Goal: Task Accomplishment & Management: Use online tool/utility

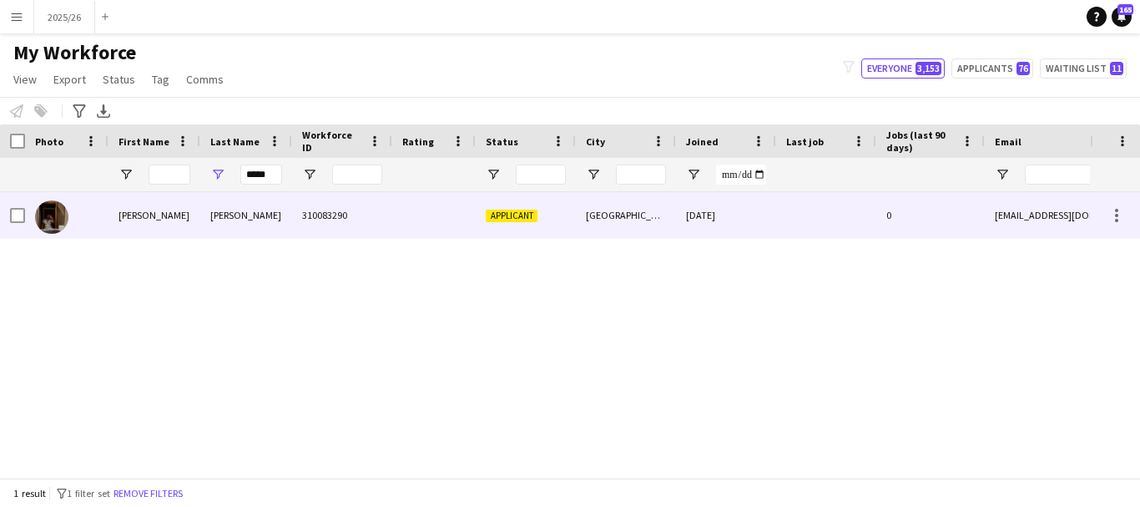
click at [455, 228] on div at bounding box center [433, 215] width 83 height 46
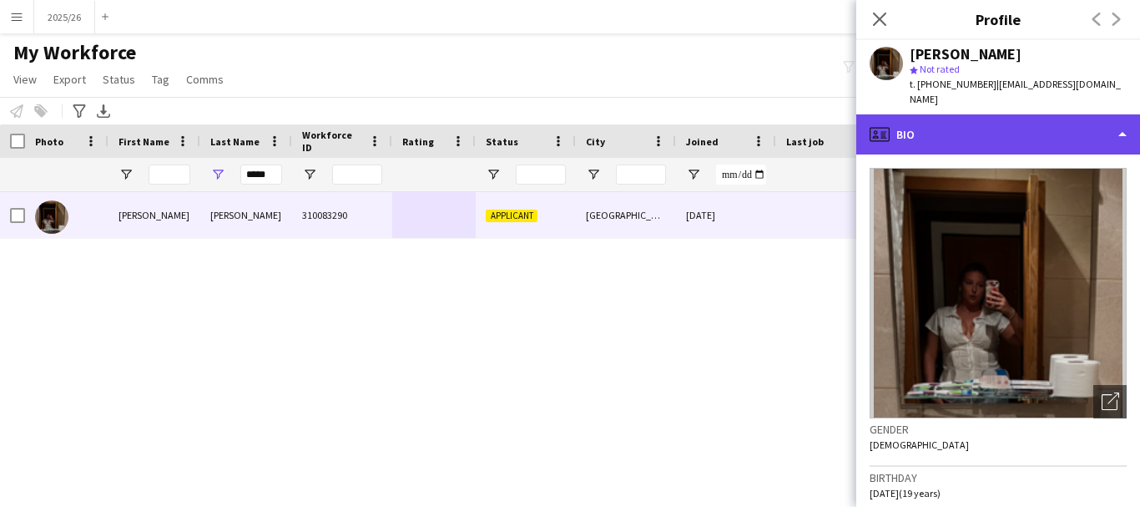
click at [972, 114] on div "profile Bio" at bounding box center [998, 134] width 284 height 40
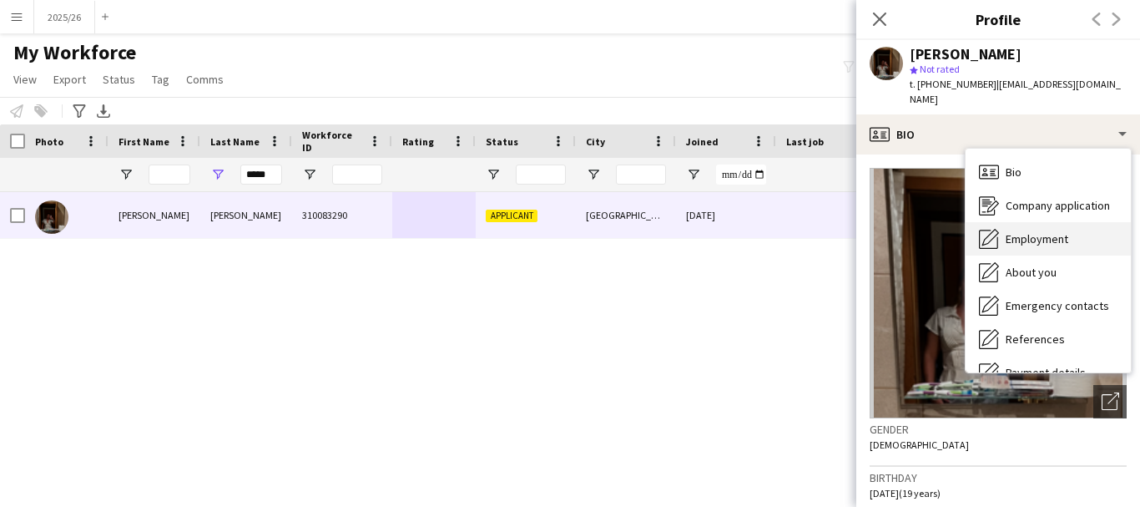
click at [1020, 222] on div "Employment Employment" at bounding box center [1048, 238] width 165 height 33
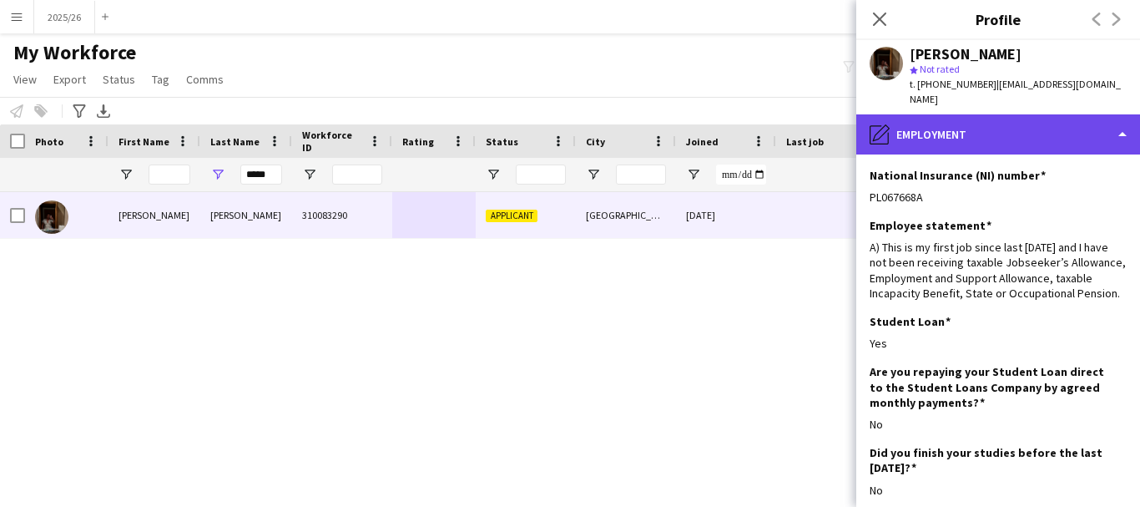
click at [1103, 121] on div "pencil4 Employment" at bounding box center [998, 134] width 284 height 40
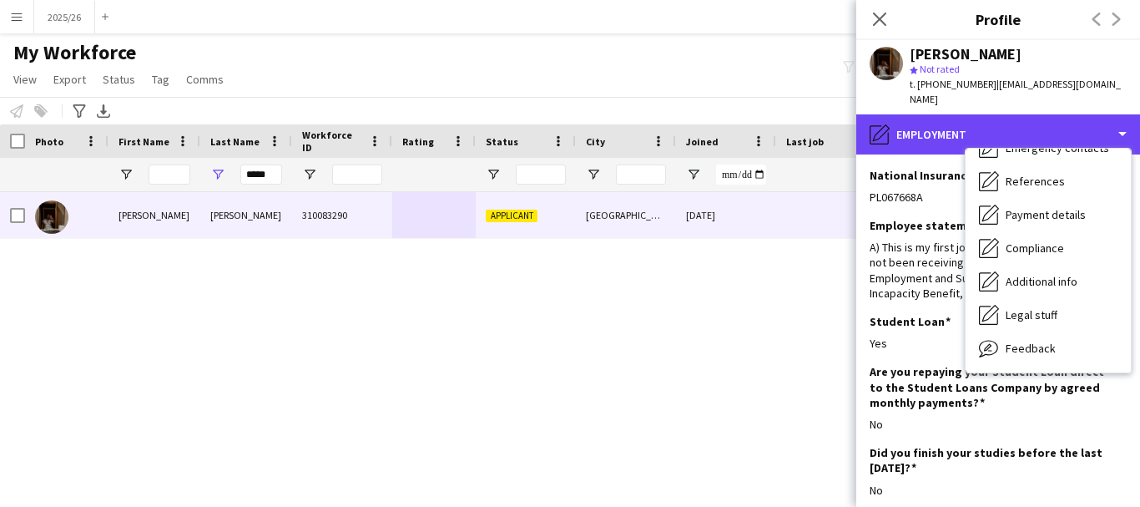
scroll to position [190, 0]
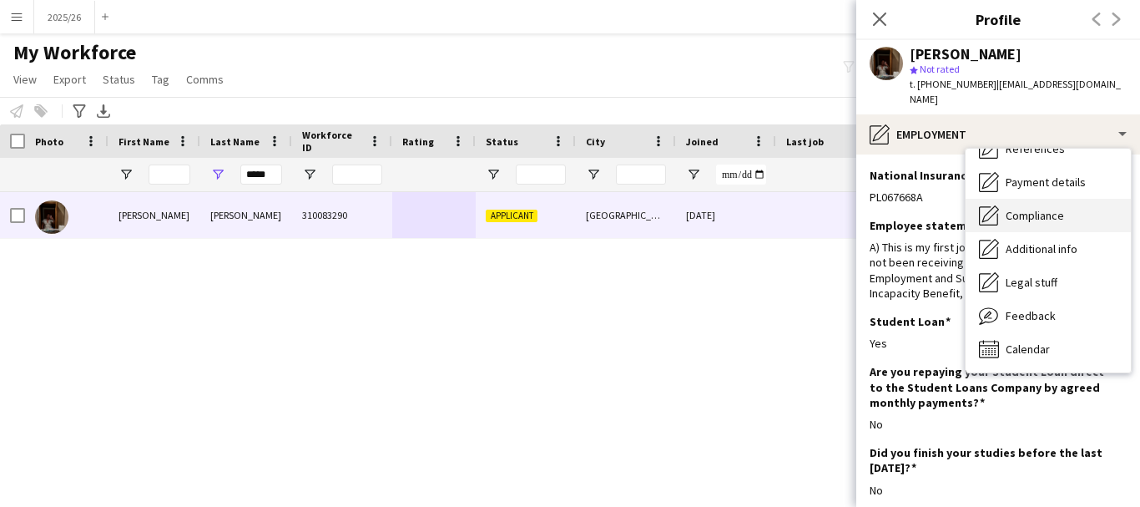
click at [1032, 208] on span "Compliance" at bounding box center [1035, 215] width 58 height 15
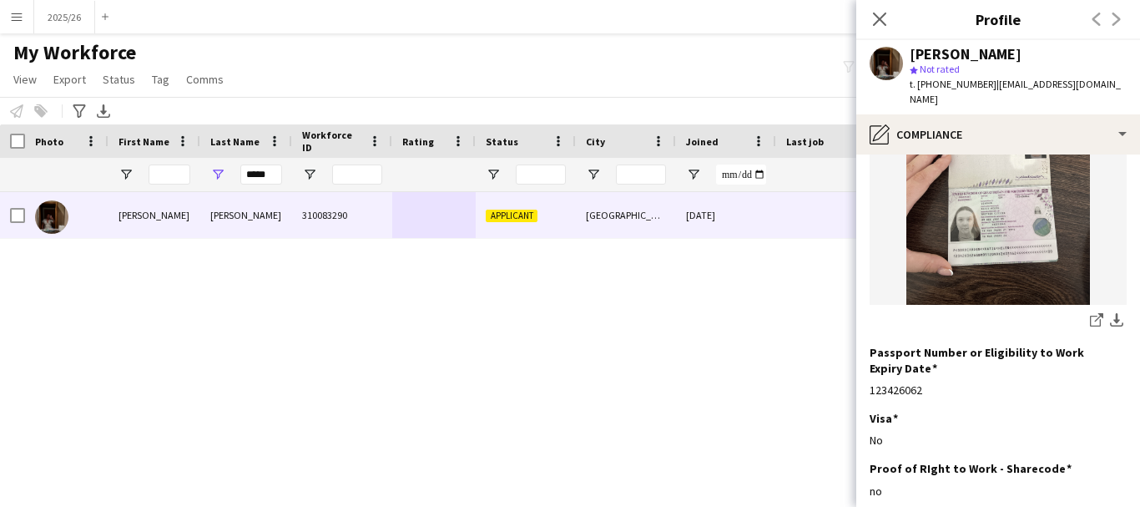
scroll to position [249, 0]
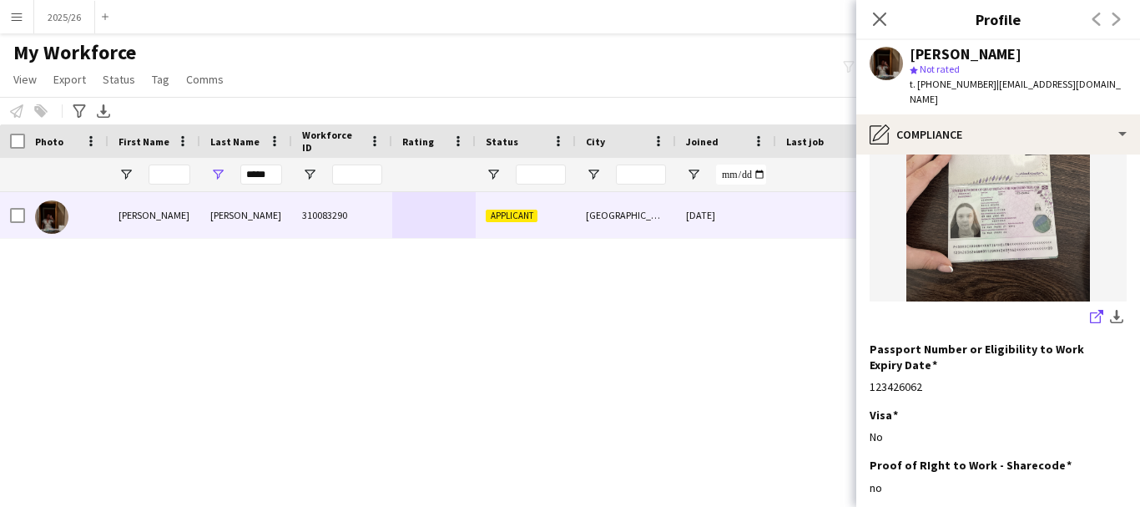
click at [1095, 310] on icon at bounding box center [1099, 314] width 8 height 8
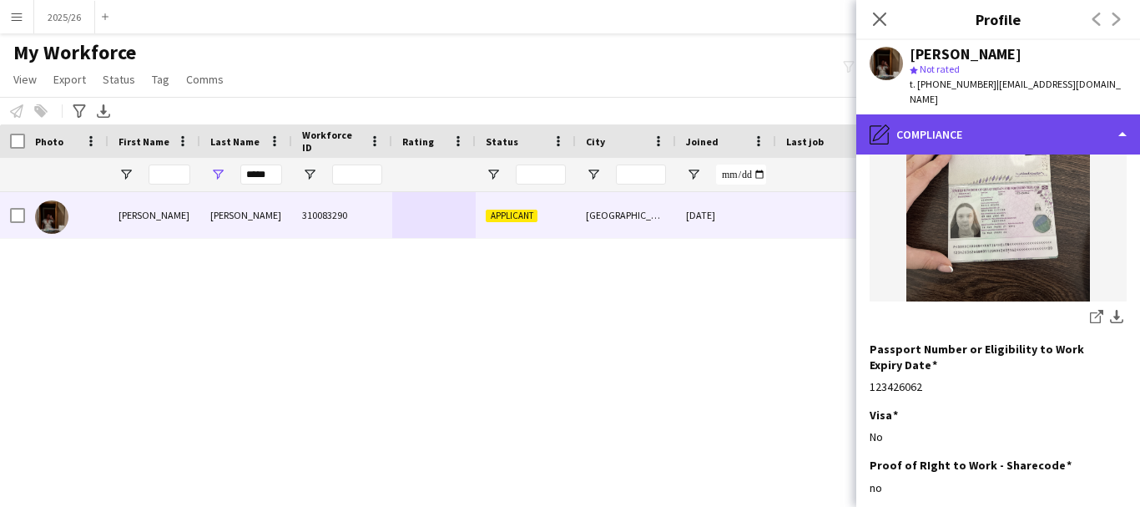
click at [1031, 119] on div "pencil4 Compliance" at bounding box center [998, 134] width 284 height 40
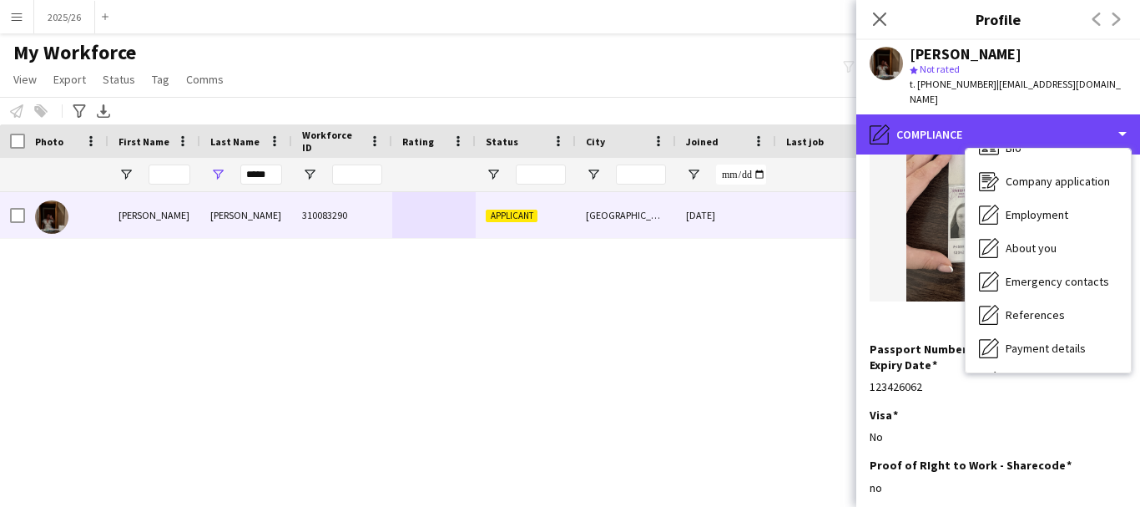
scroll to position [0, 0]
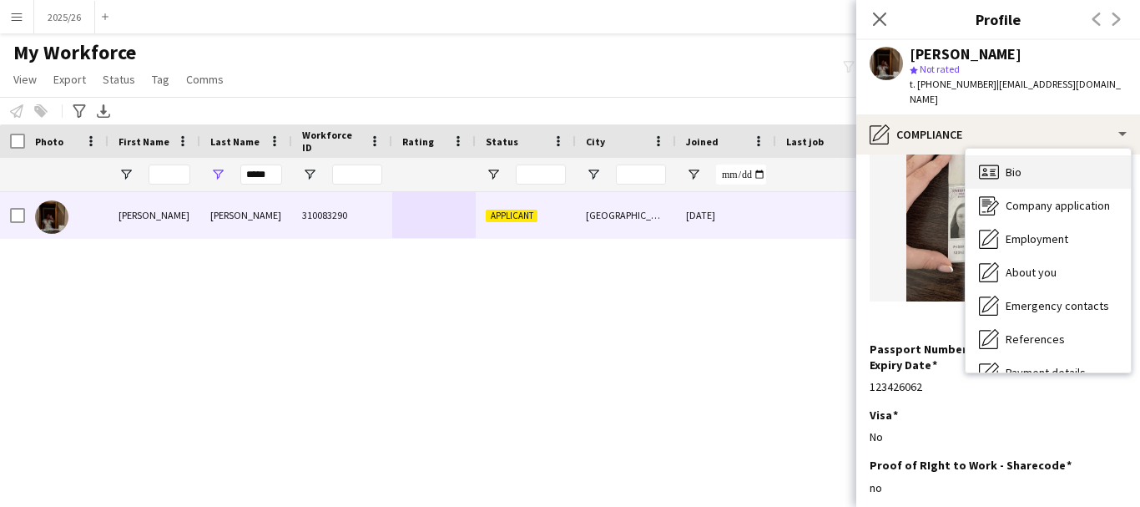
click at [1071, 158] on div "Bio Bio" at bounding box center [1048, 171] width 165 height 33
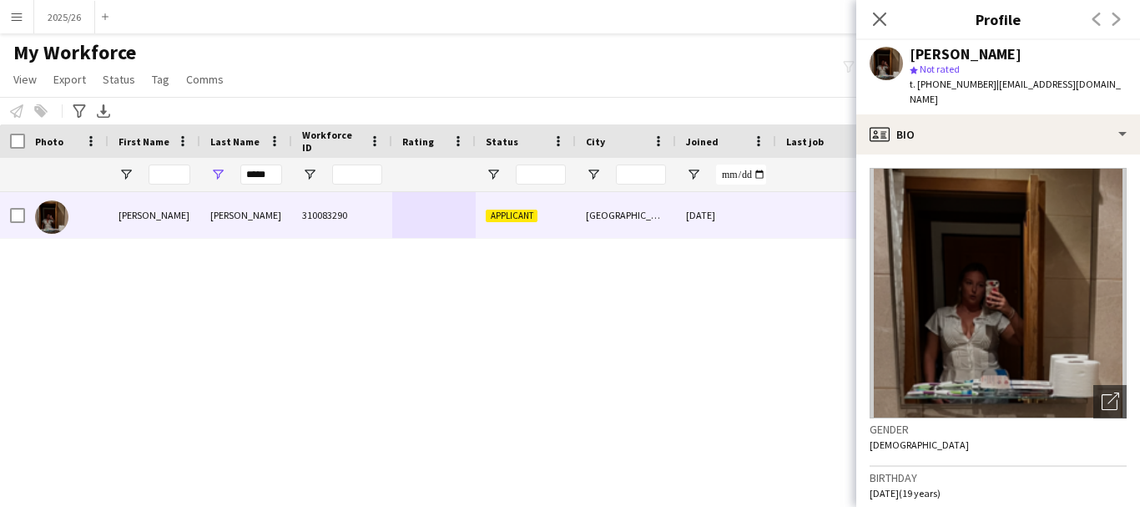
scroll to position [3, 0]
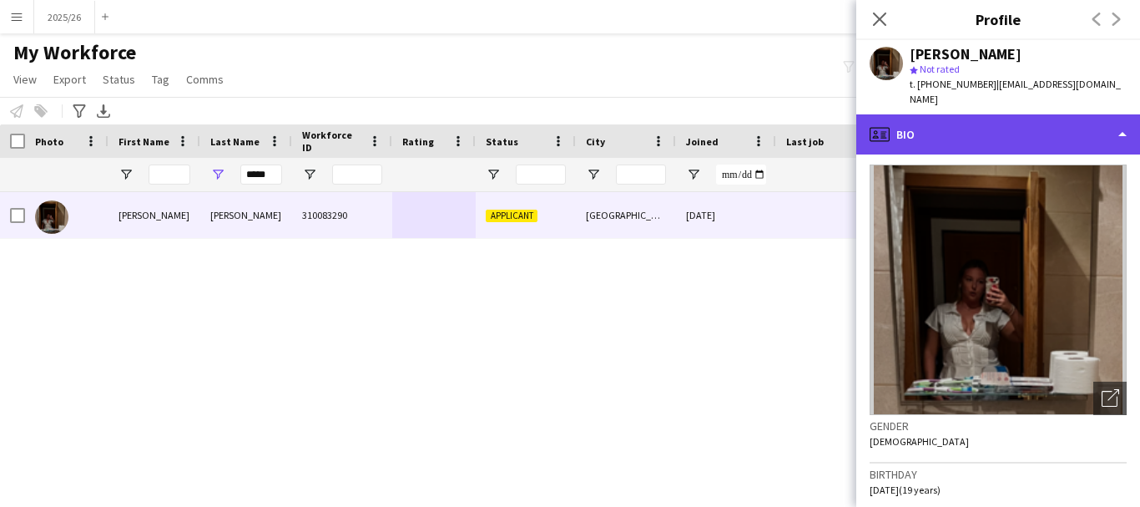
click at [1084, 118] on div "profile Bio" at bounding box center [998, 134] width 284 height 40
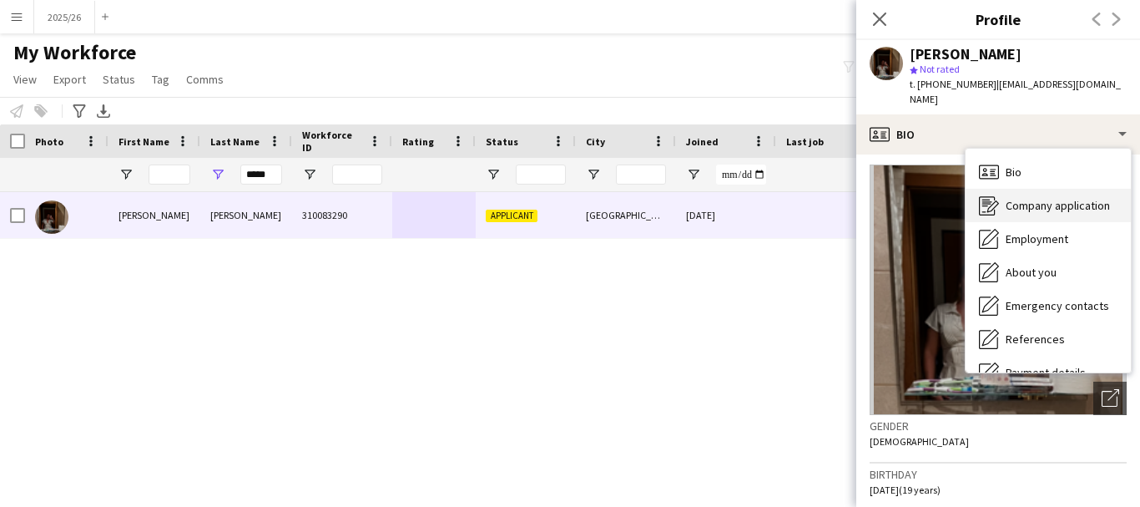
click at [1066, 204] on div "Company application Company application" at bounding box center [1048, 205] width 165 height 33
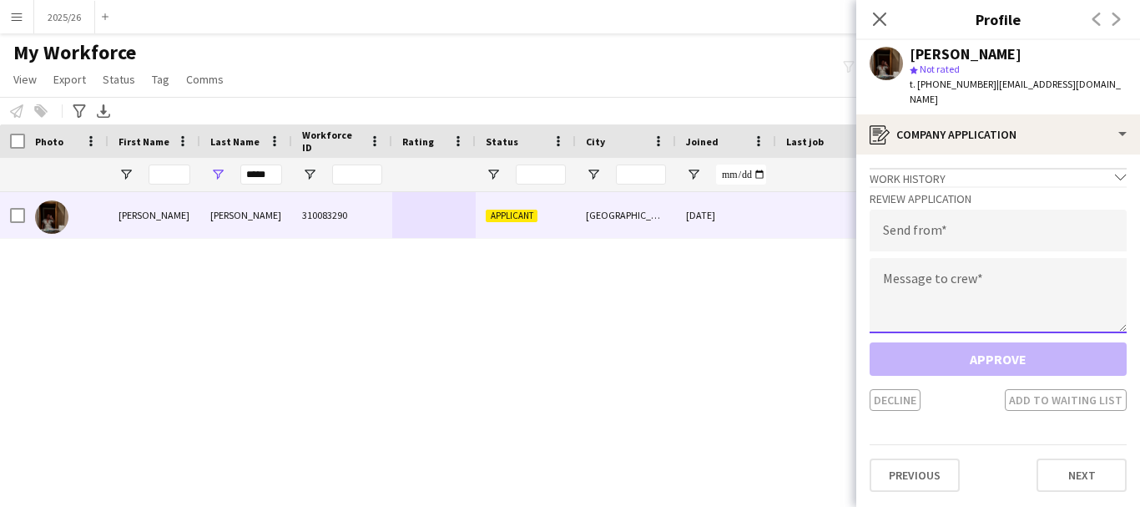
click at [1012, 273] on textarea at bounding box center [998, 295] width 257 height 75
paste textarea "**********"
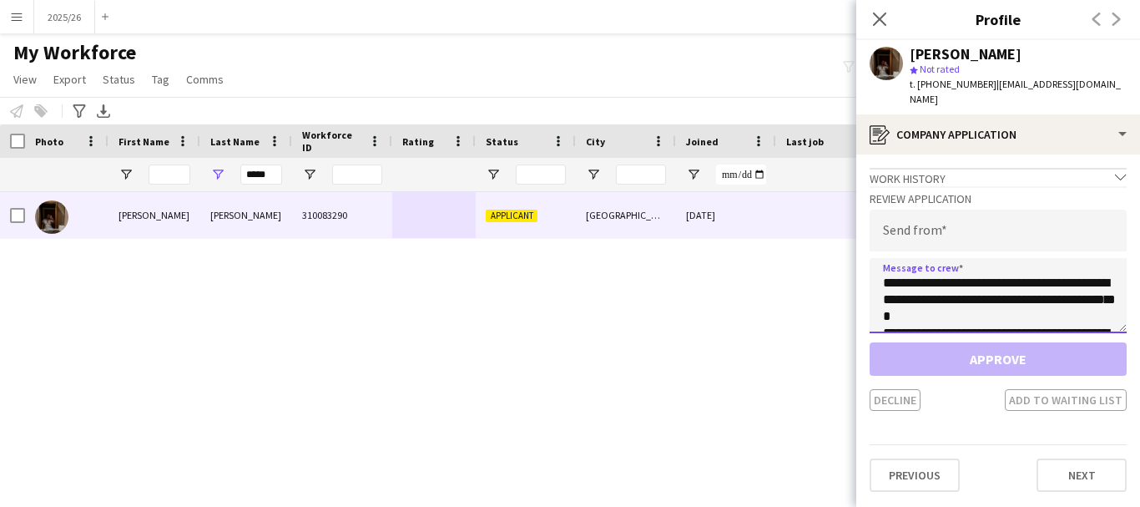
scroll to position [310, 0]
type textarea "**********"
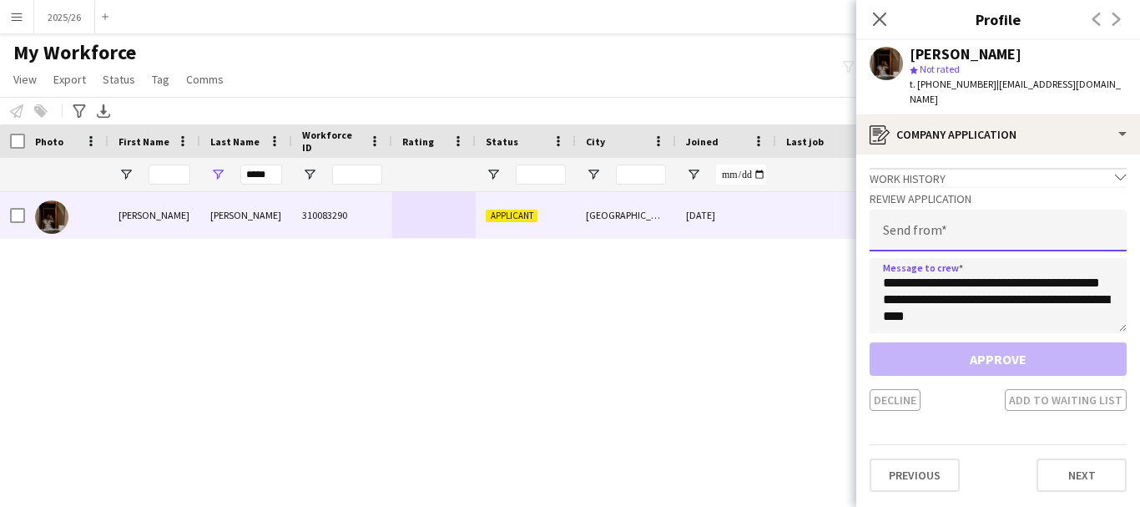
click at [917, 215] on input "email" at bounding box center [998, 231] width 257 height 42
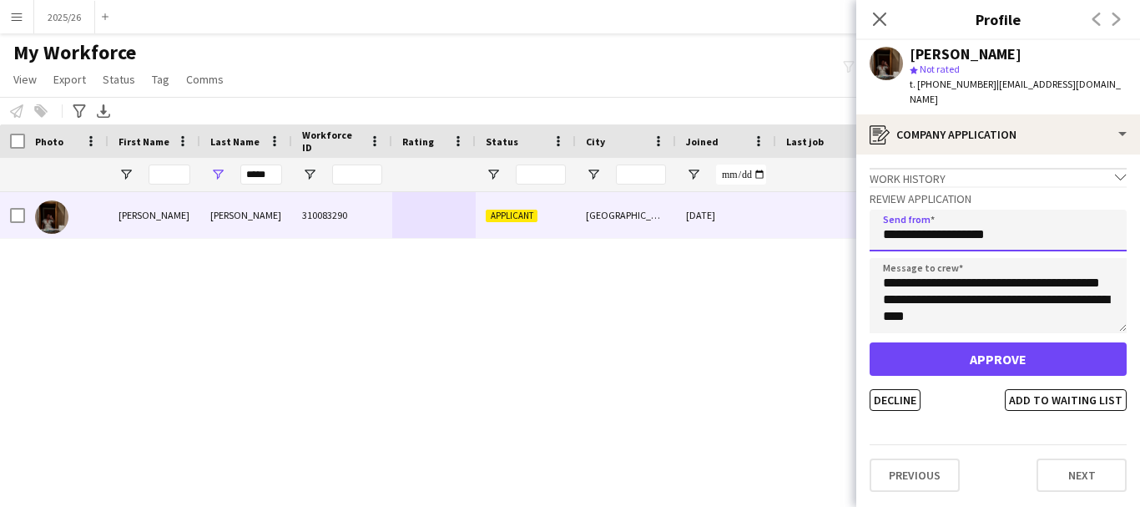
type input "**********"
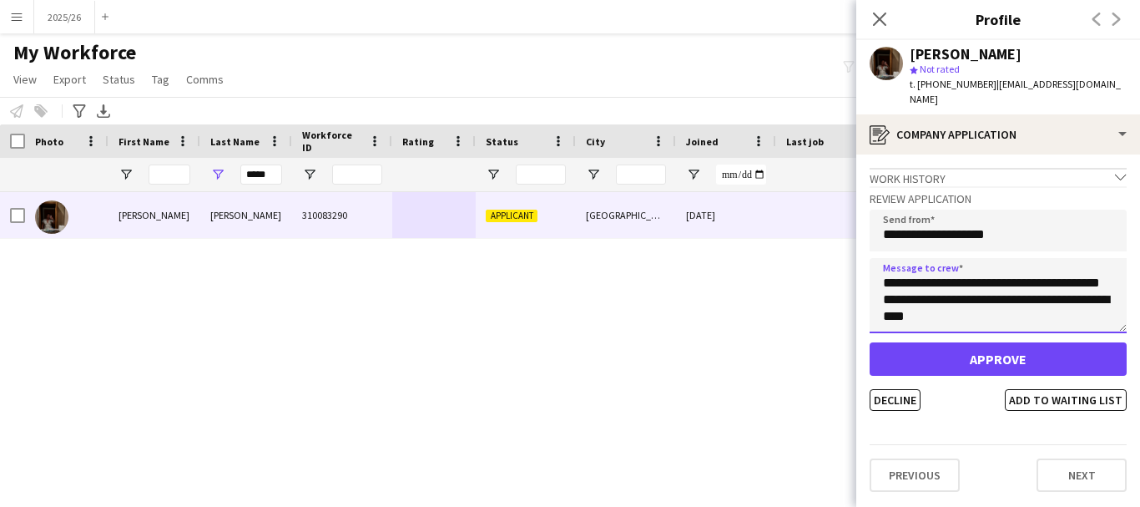
scroll to position [0, 0]
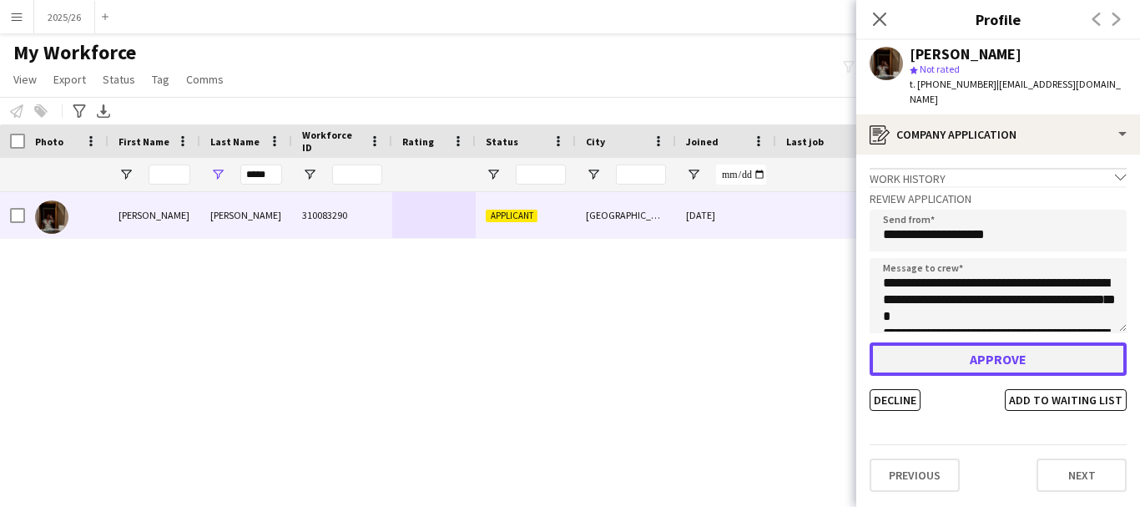
click at [1037, 342] on button "Approve" at bounding box center [998, 358] width 257 height 33
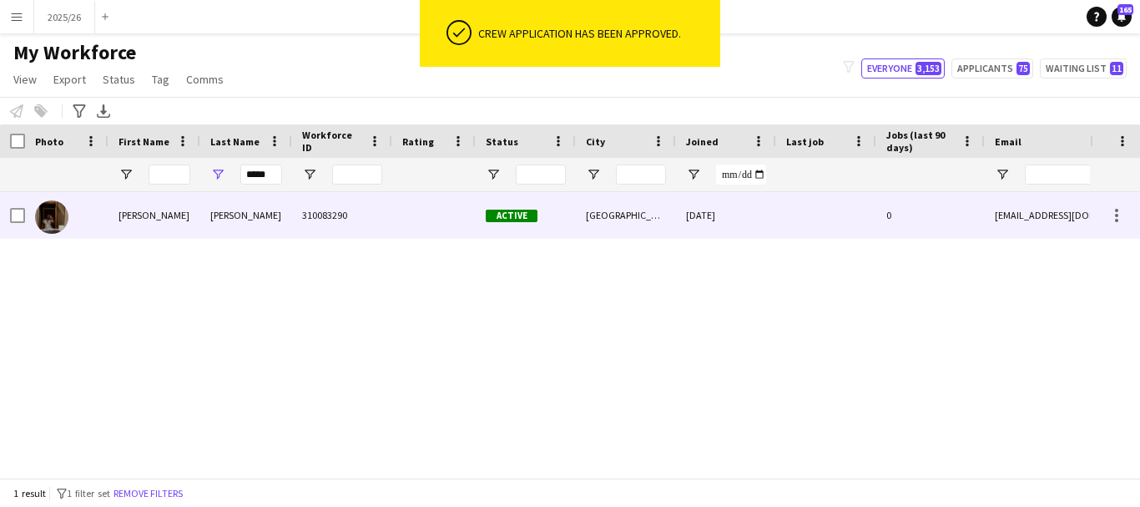
click at [757, 229] on div "12-08-2025" at bounding box center [726, 215] width 100 height 46
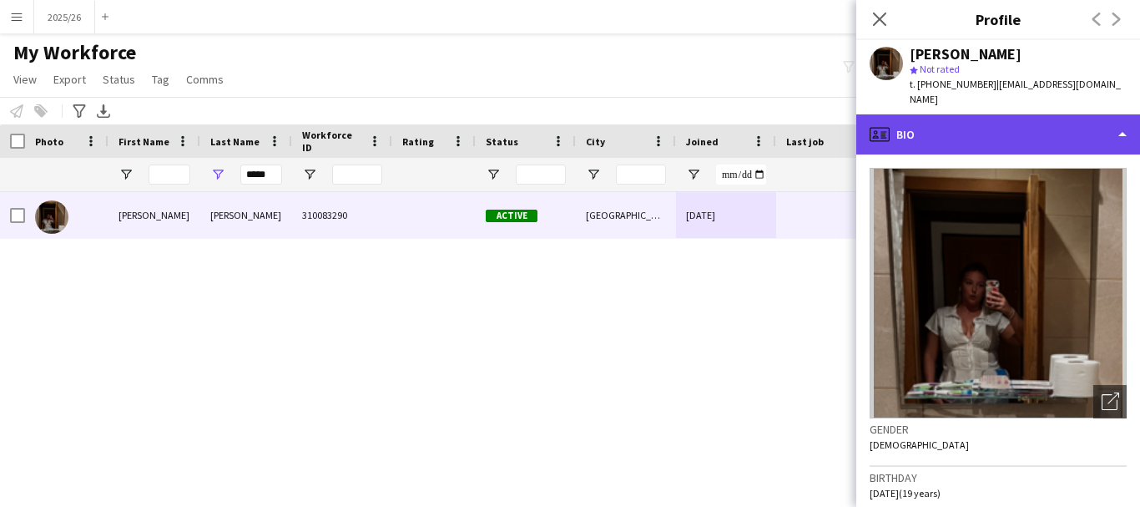
click at [1001, 129] on div "profile Bio" at bounding box center [998, 134] width 284 height 40
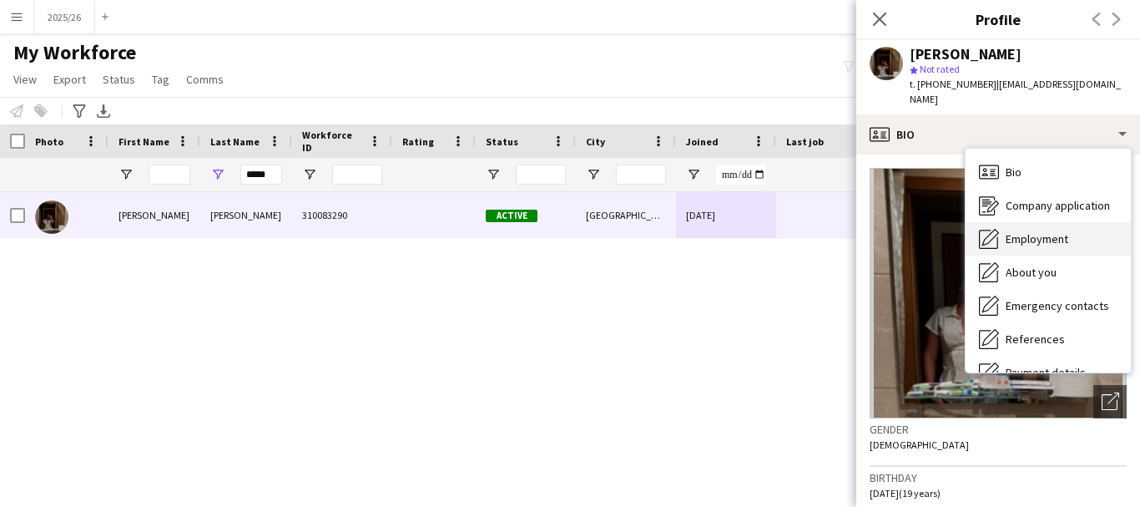
click at [1034, 231] on span "Employment" at bounding box center [1037, 238] width 63 height 15
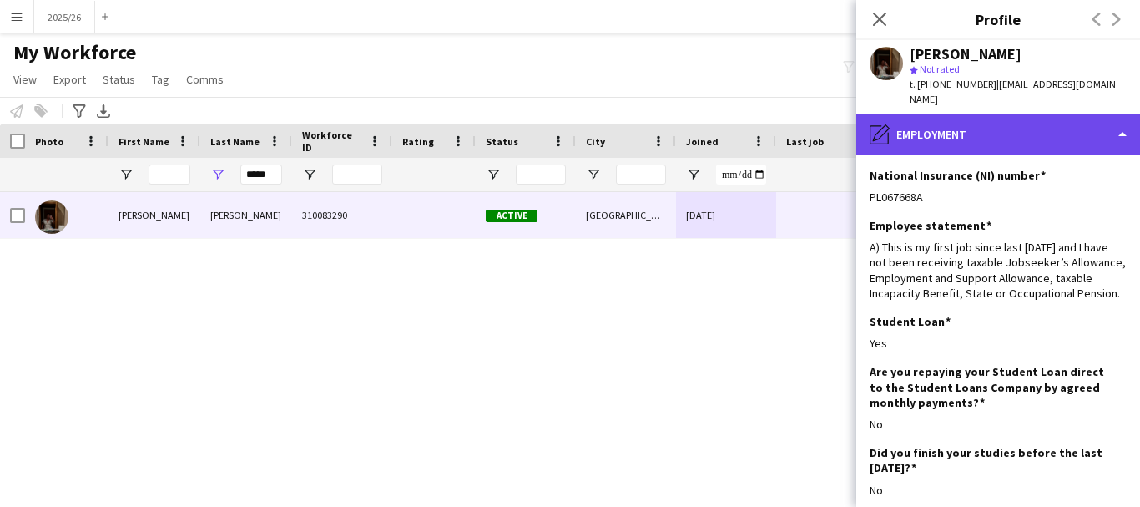
click at [1108, 116] on div "pencil4 Employment" at bounding box center [998, 134] width 284 height 40
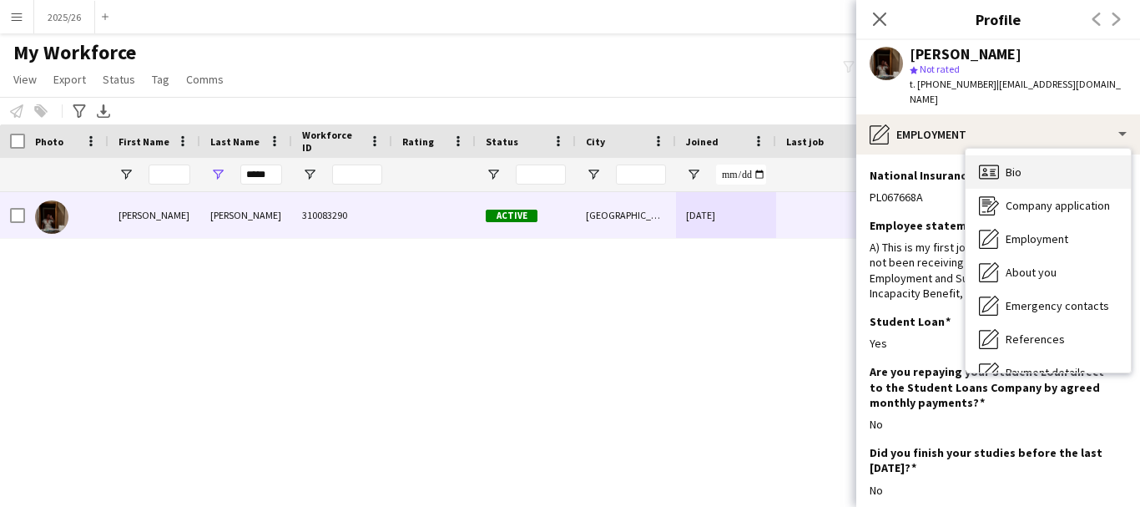
click at [1092, 155] on div "Bio Bio" at bounding box center [1048, 171] width 165 height 33
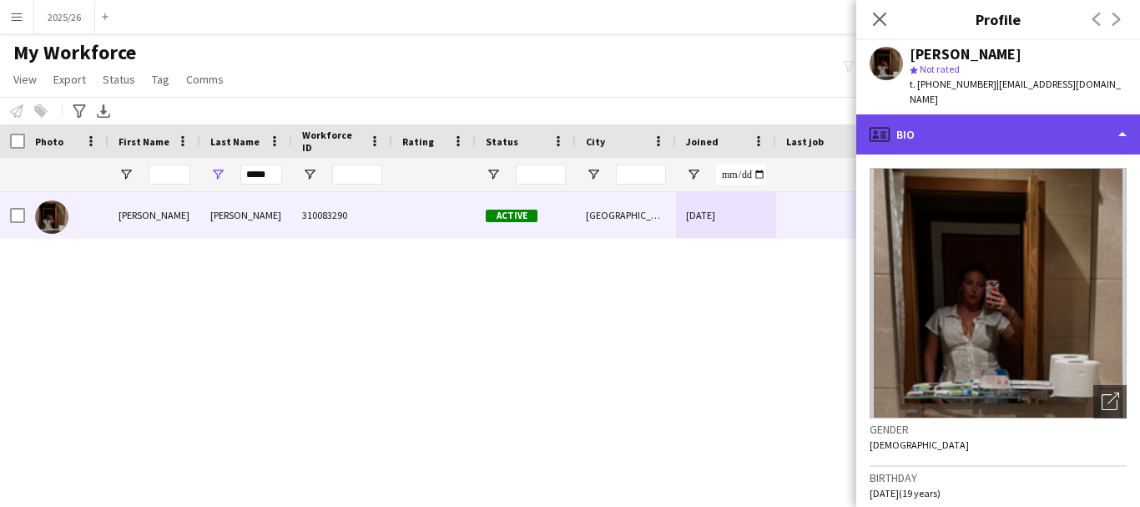
click at [1104, 114] on div "profile Bio" at bounding box center [998, 134] width 284 height 40
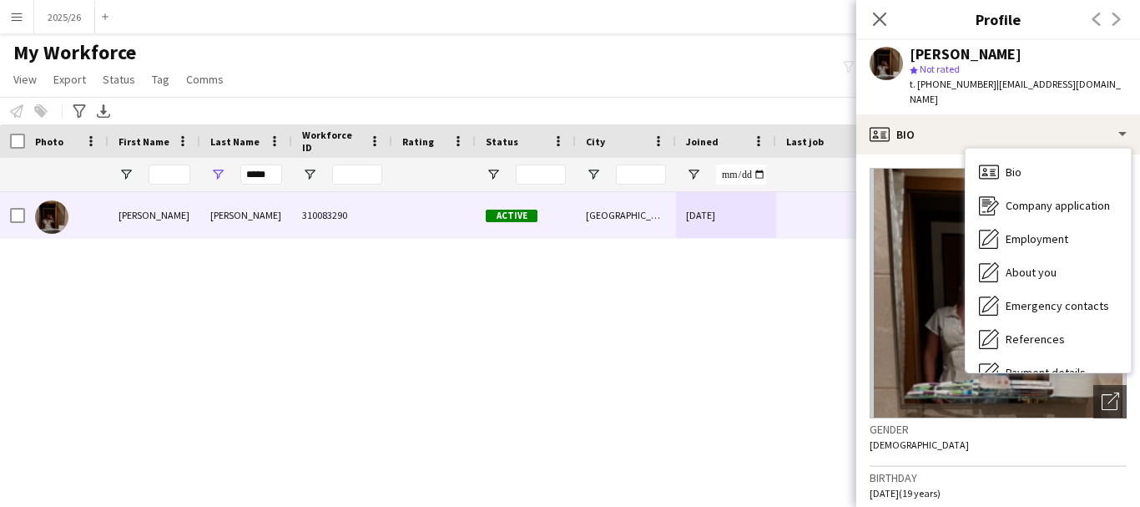
click at [805, 291] on div "katie dearden 310083290 Active Liverpool 12-08-2025 0 khdearden@gmail.com" at bounding box center [545, 328] width 1090 height 273
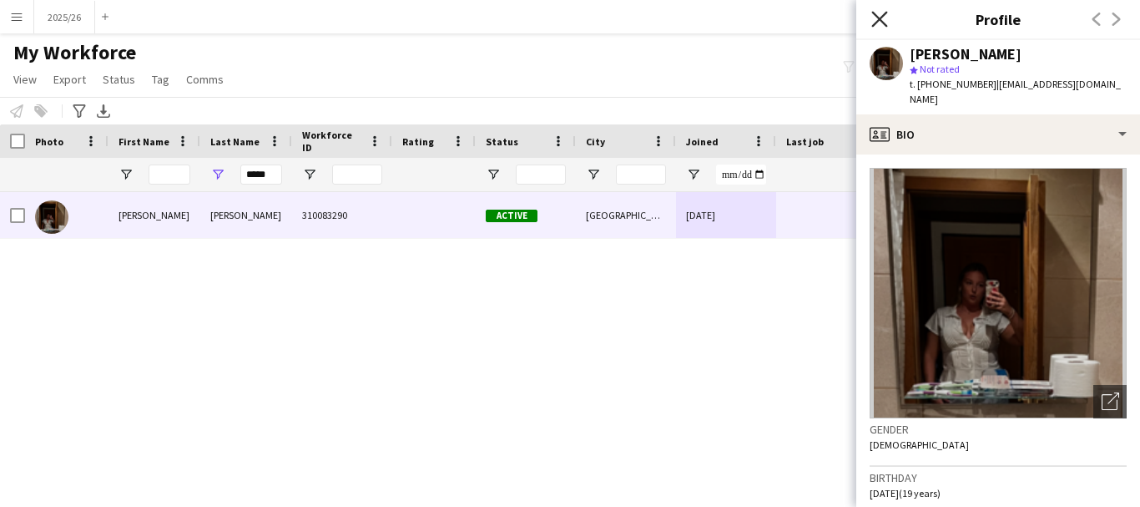
click at [887, 16] on icon "Close pop-in" at bounding box center [879, 19] width 16 height 16
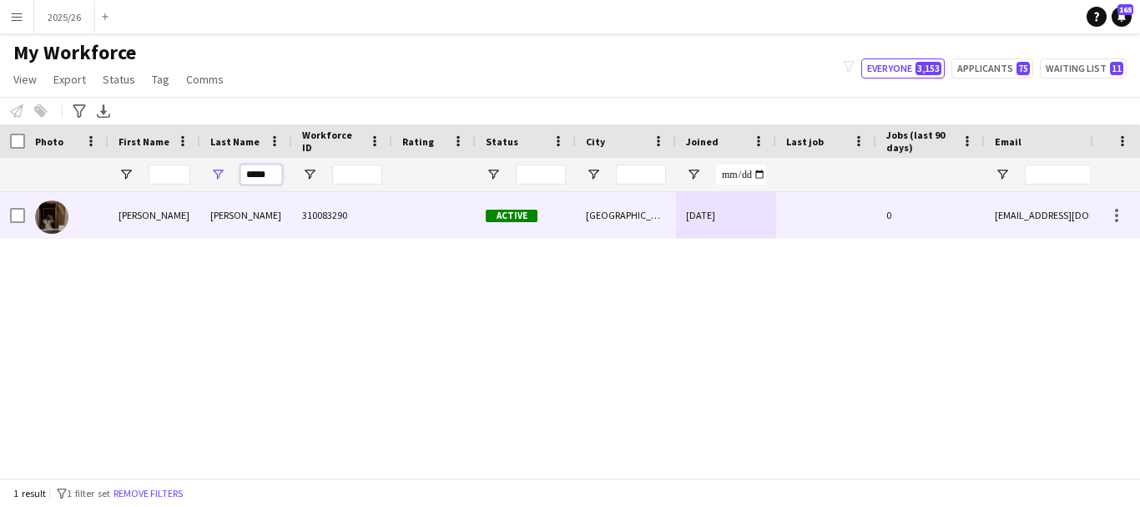
drag, startPoint x: 271, startPoint y: 177, endPoint x: 134, endPoint y: 194, distance: 138.8
click at [134, 194] on div "Workforce Details Photo First Name" at bounding box center [570, 300] width 1140 height 353
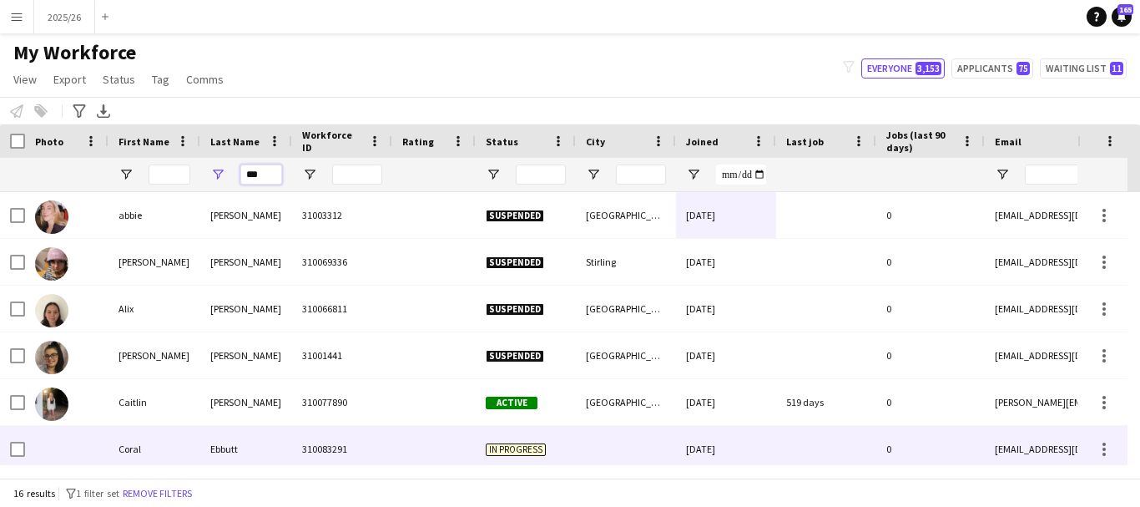
type input "***"
click at [433, 436] on div at bounding box center [433, 449] width 83 height 46
click at [305, 451] on div "310083291" at bounding box center [342, 449] width 100 height 46
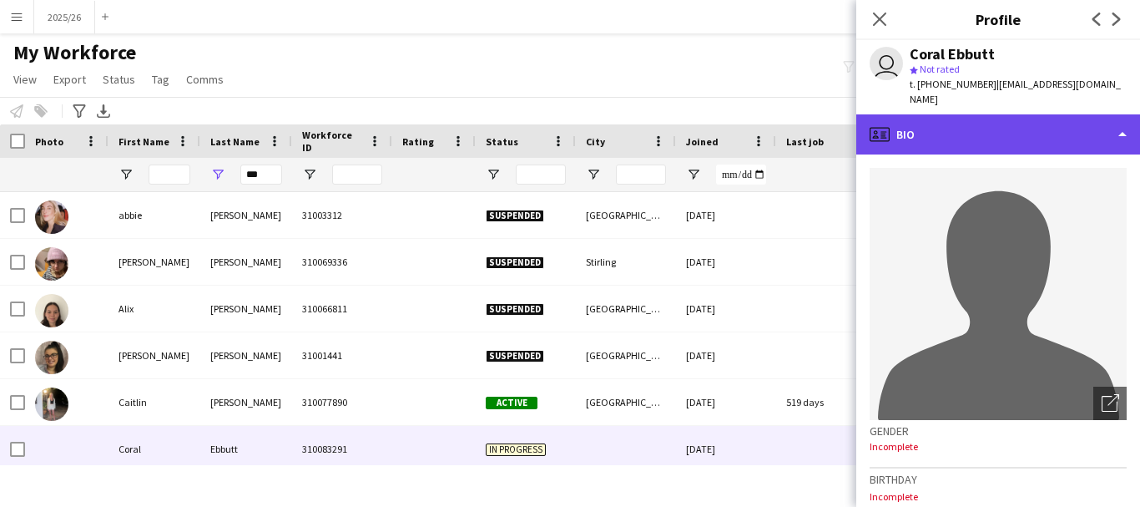
click at [1037, 135] on div "profile Bio" at bounding box center [998, 134] width 284 height 40
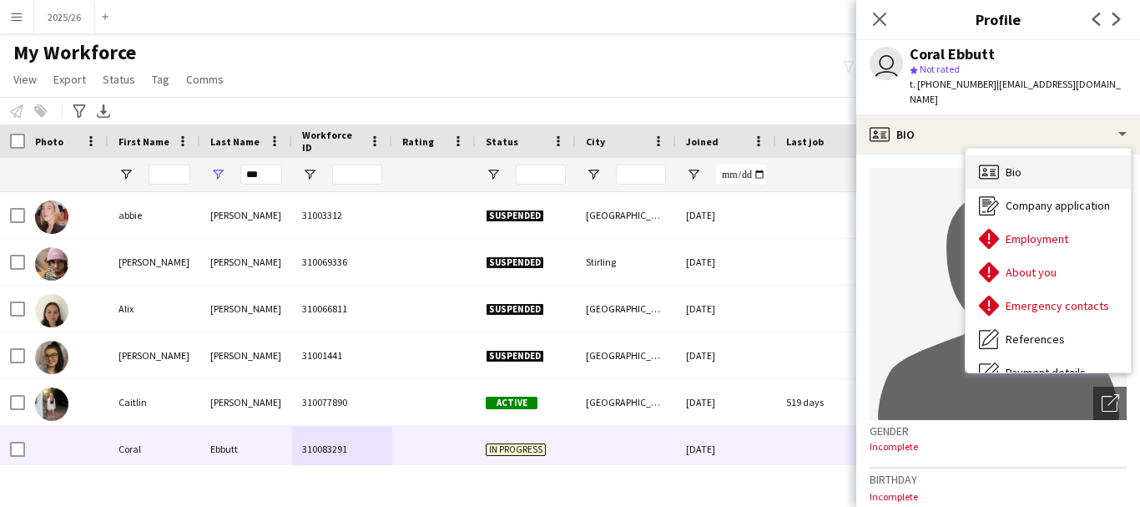
click at [1073, 169] on div "Bio Bio" at bounding box center [1048, 171] width 165 height 33
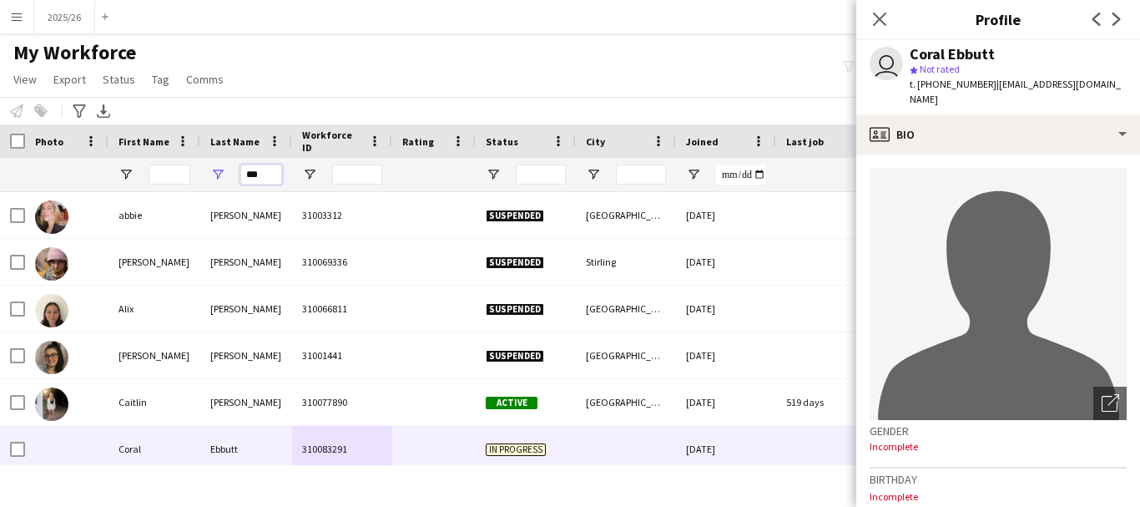
click at [280, 179] on input "***" at bounding box center [261, 174] width 42 height 20
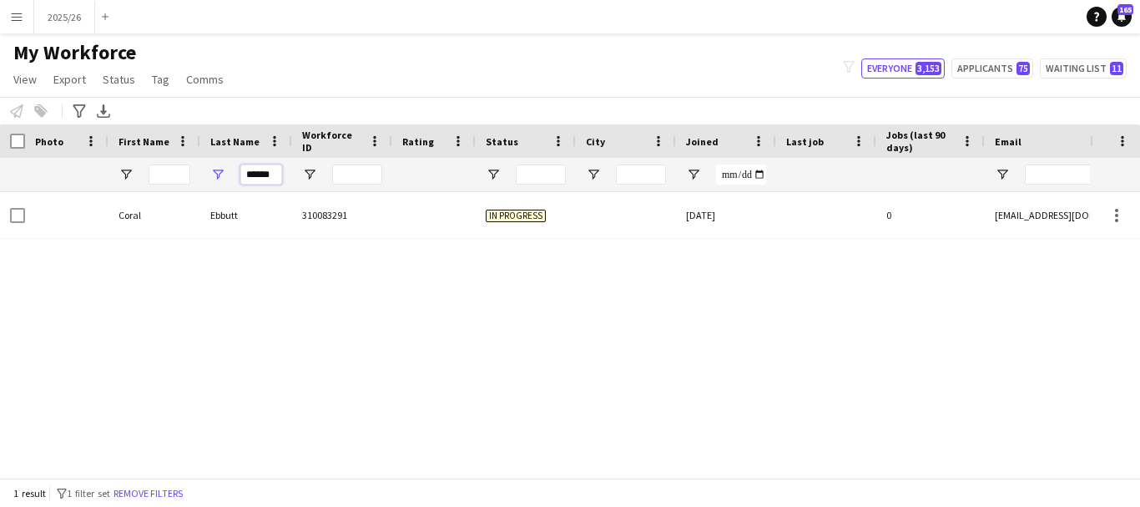
type input "******"
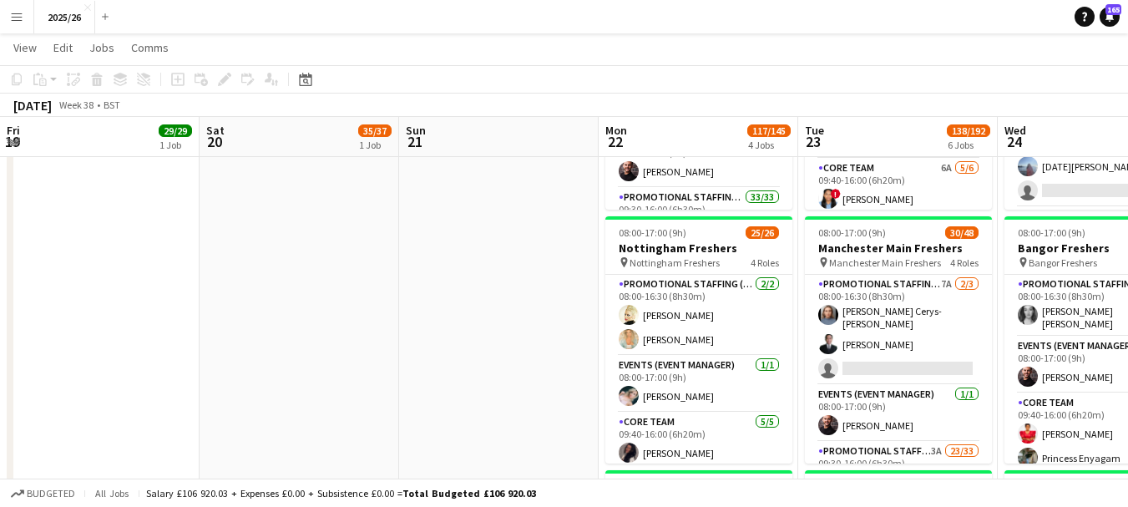
scroll to position [659, 0]
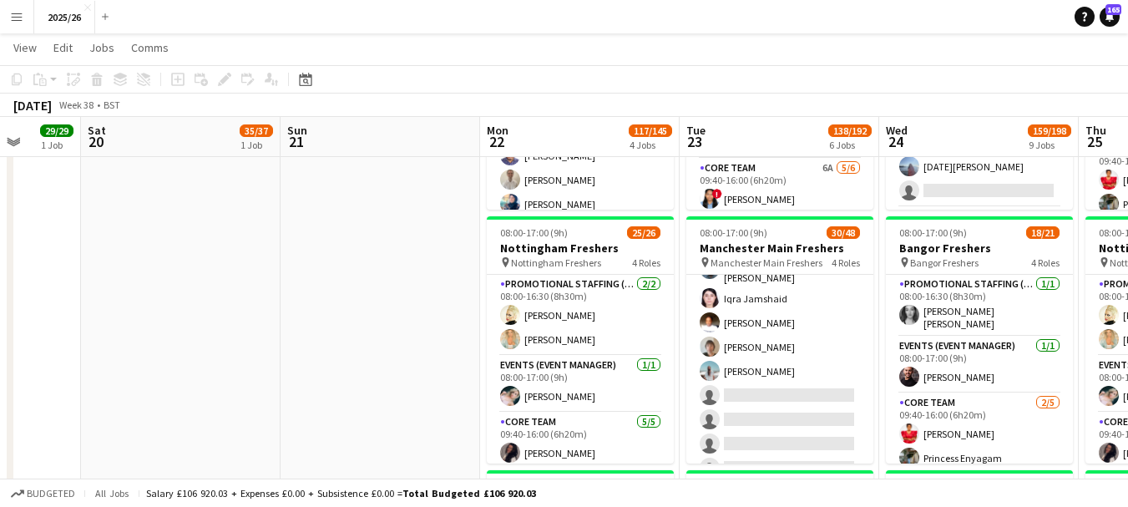
drag, startPoint x: 448, startPoint y: 321, endPoint x: 1105, endPoint y: 412, distance: 663.2
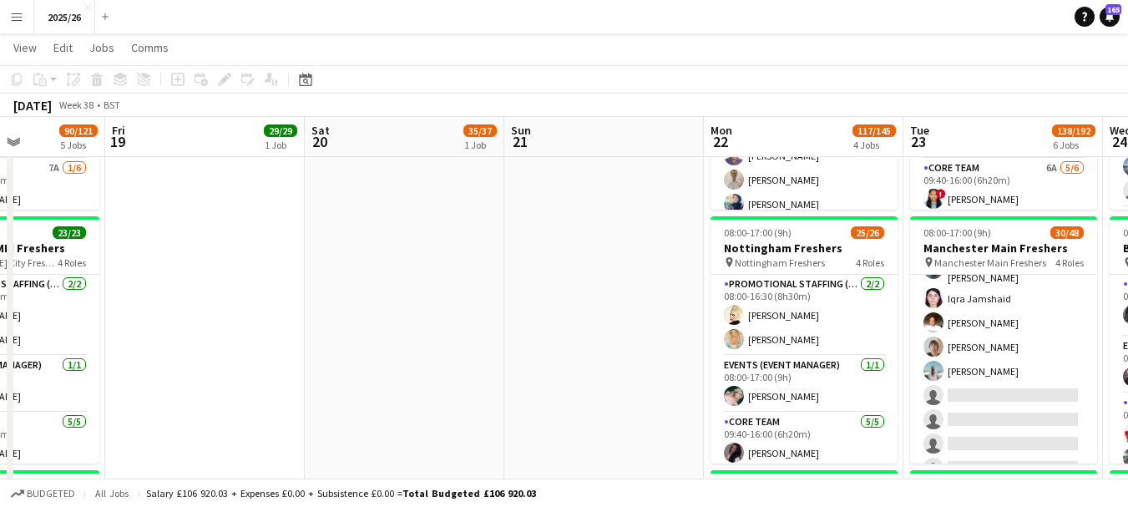
scroll to position [0, 340]
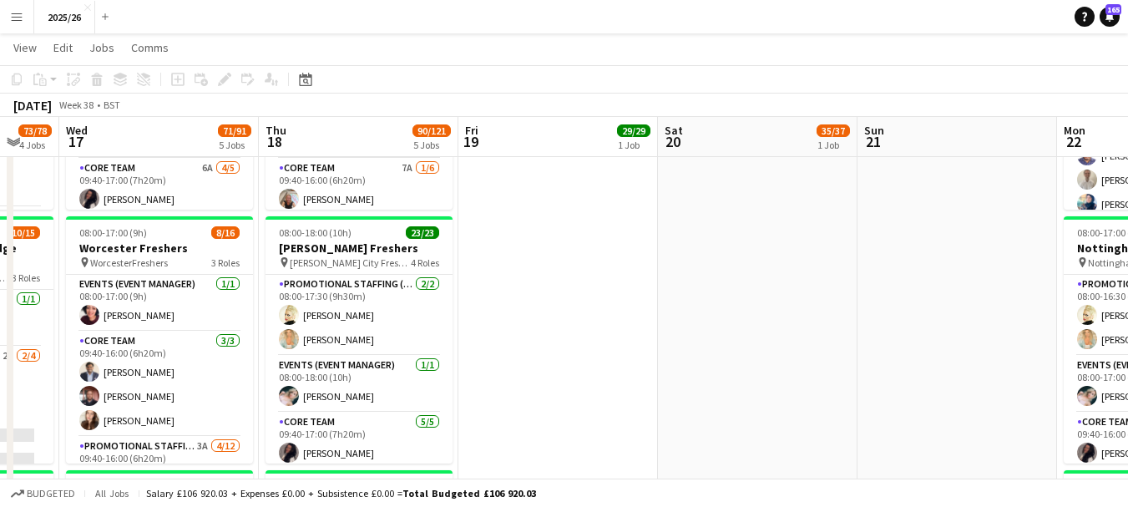
drag, startPoint x: 678, startPoint y: 341, endPoint x: 1139, endPoint y: 361, distance: 462.0
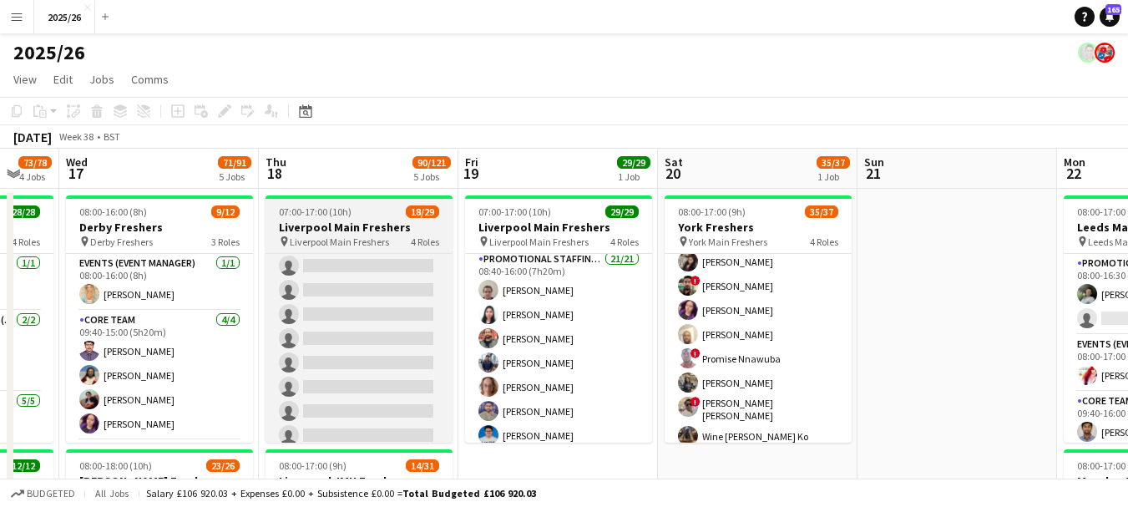
scroll to position [600, 0]
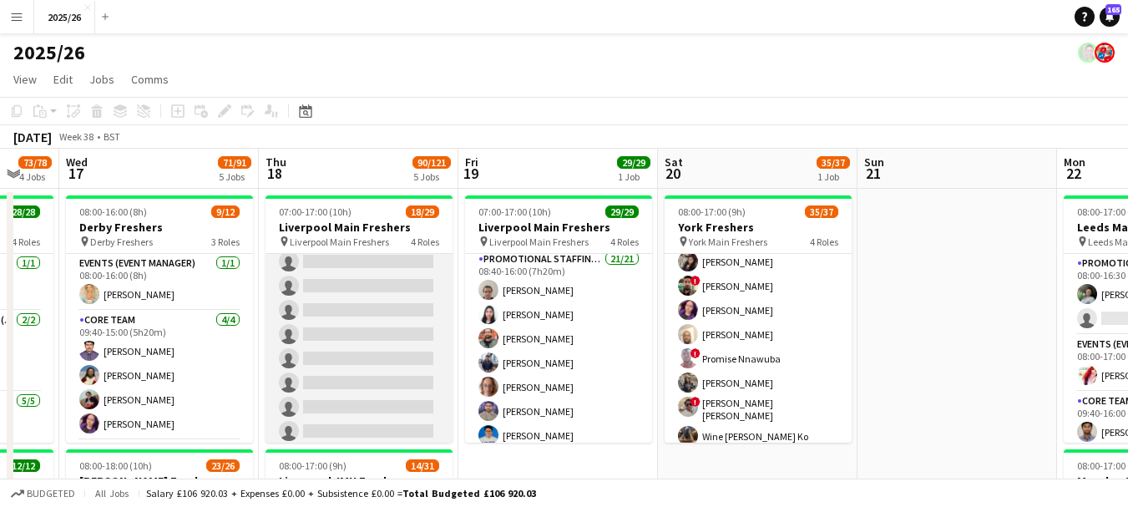
click at [395, 364] on app-card-role "Promotional Staffing (Brand Ambassadors) 2A [DATE] 08:40-16:00 (7h20m) [PERSON_…" at bounding box center [358, 220] width 187 height 551
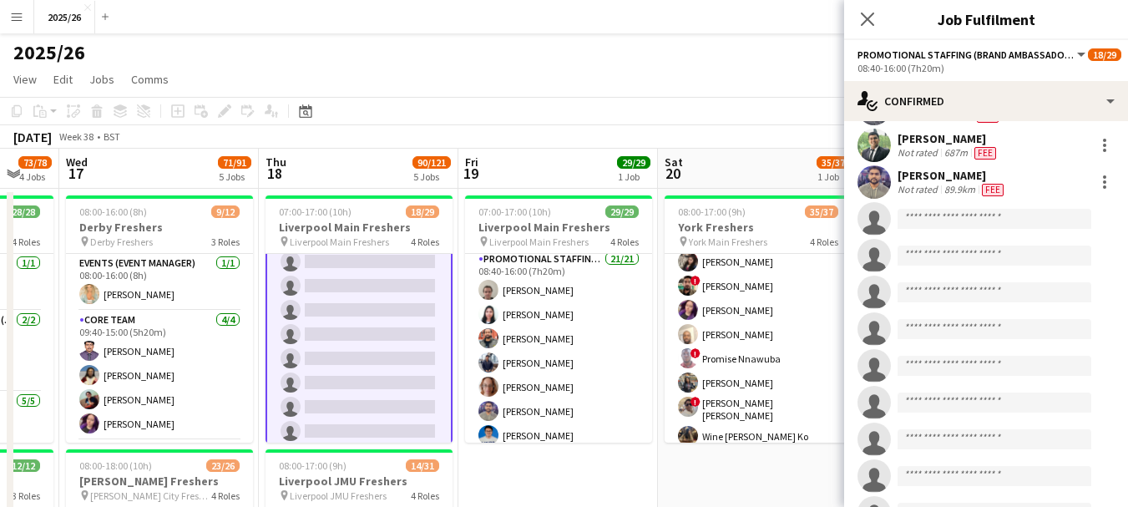
scroll to position [351, 0]
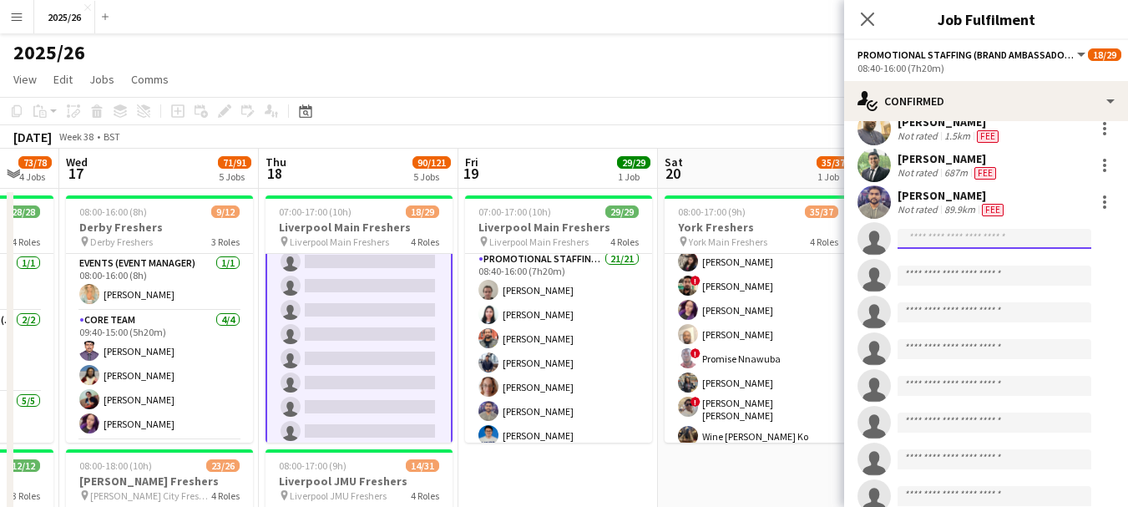
click at [967, 246] on input at bounding box center [994, 239] width 194 height 20
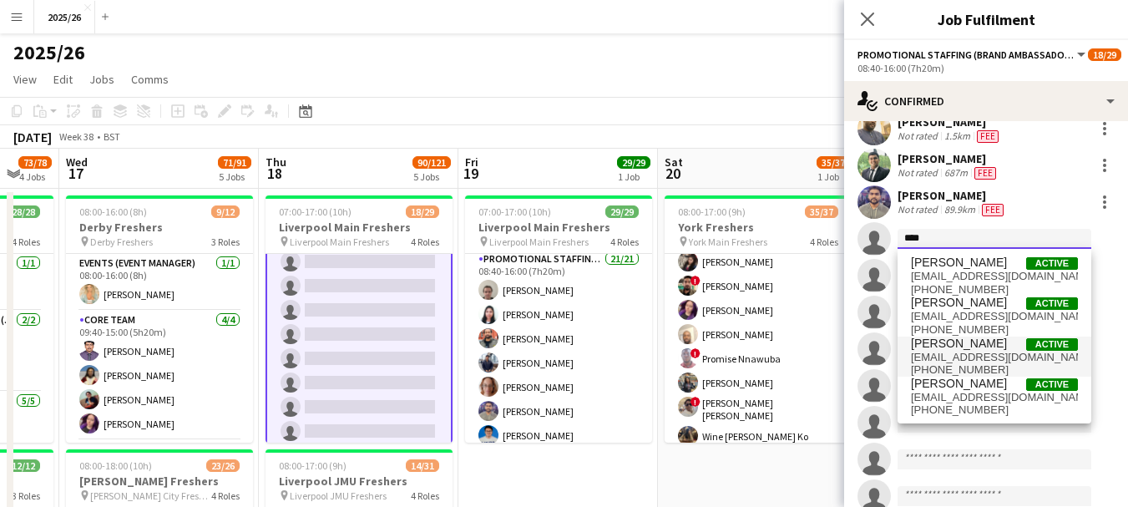
type input "****"
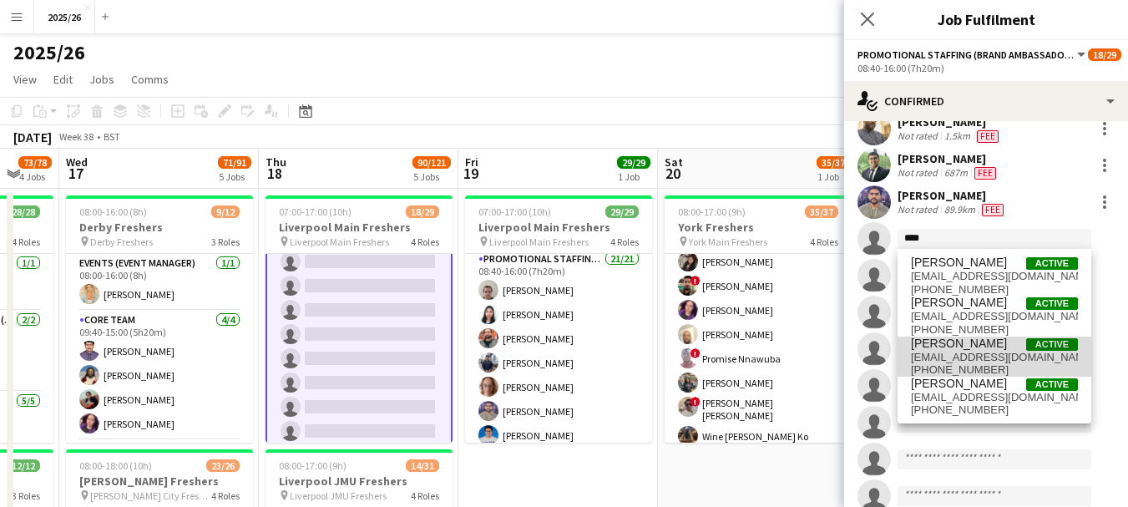
click at [992, 341] on span "[PERSON_NAME] Active" at bounding box center [994, 343] width 167 height 14
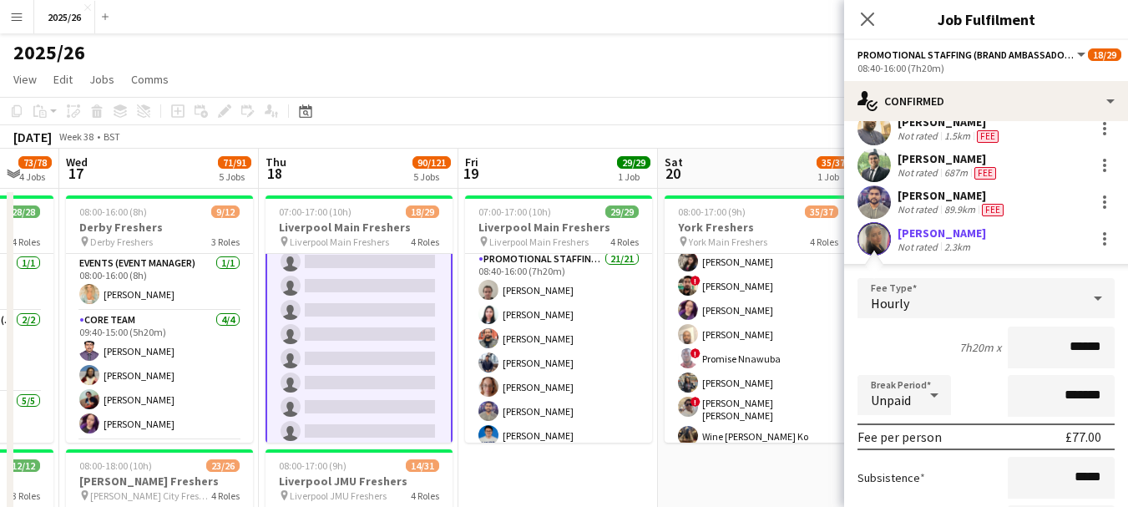
scroll to position [686, 0]
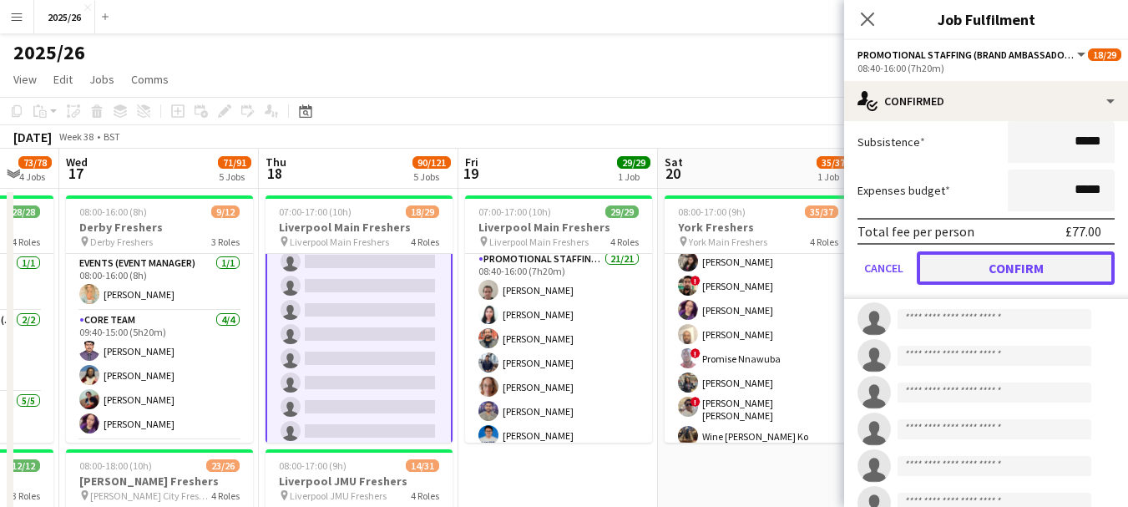
click at [1047, 283] on button "Confirm" at bounding box center [1015, 267] width 198 height 33
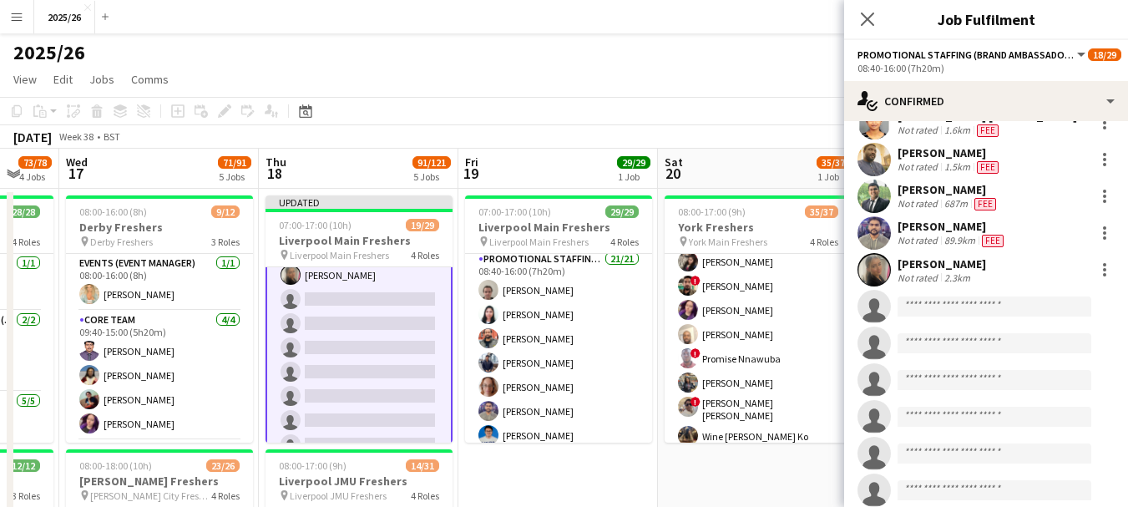
scroll to position [316, 0]
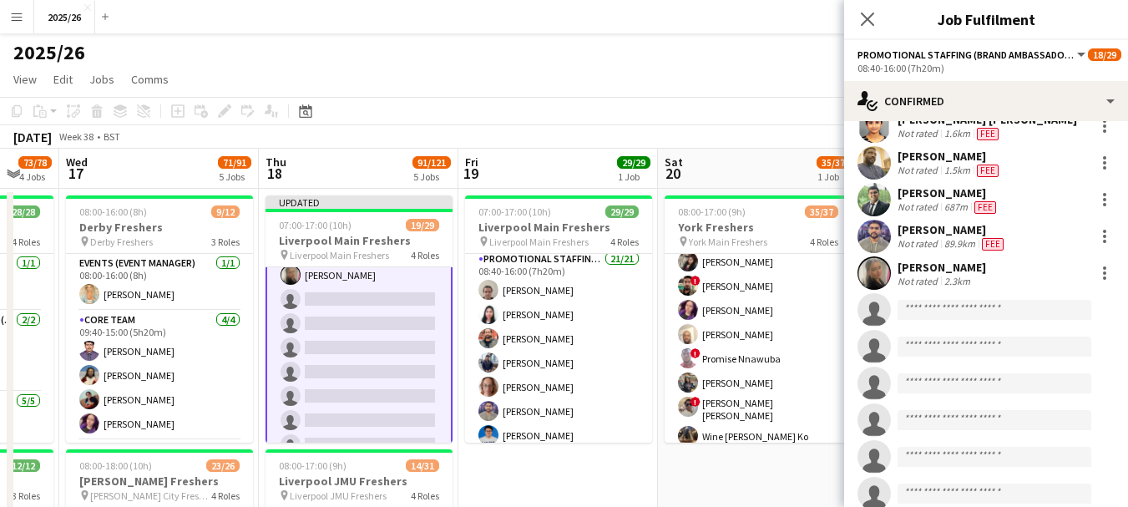
click at [916, 286] on div "Not rated" at bounding box center [918, 281] width 43 height 13
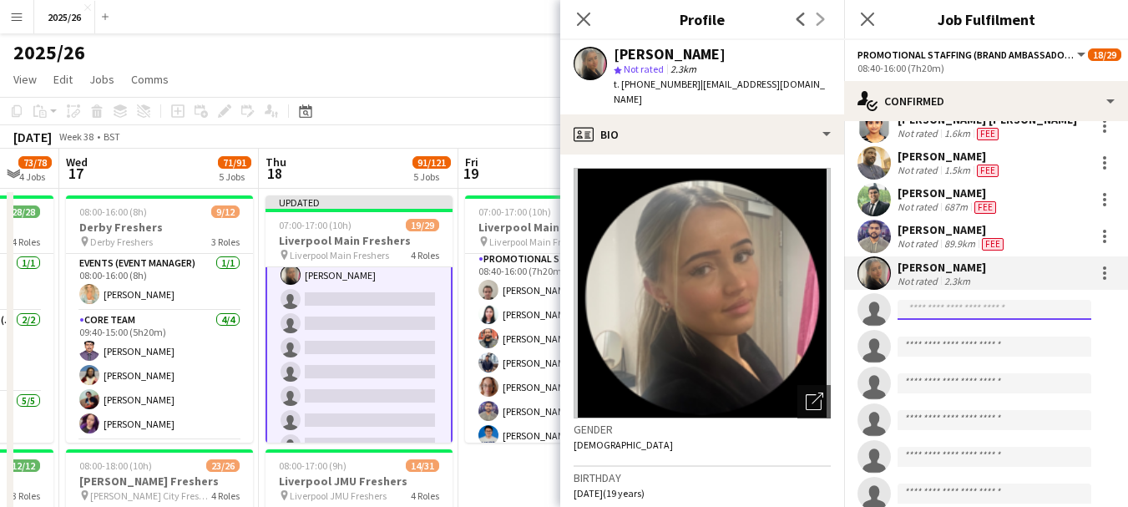
click at [955, 305] on input at bounding box center [994, 310] width 194 height 20
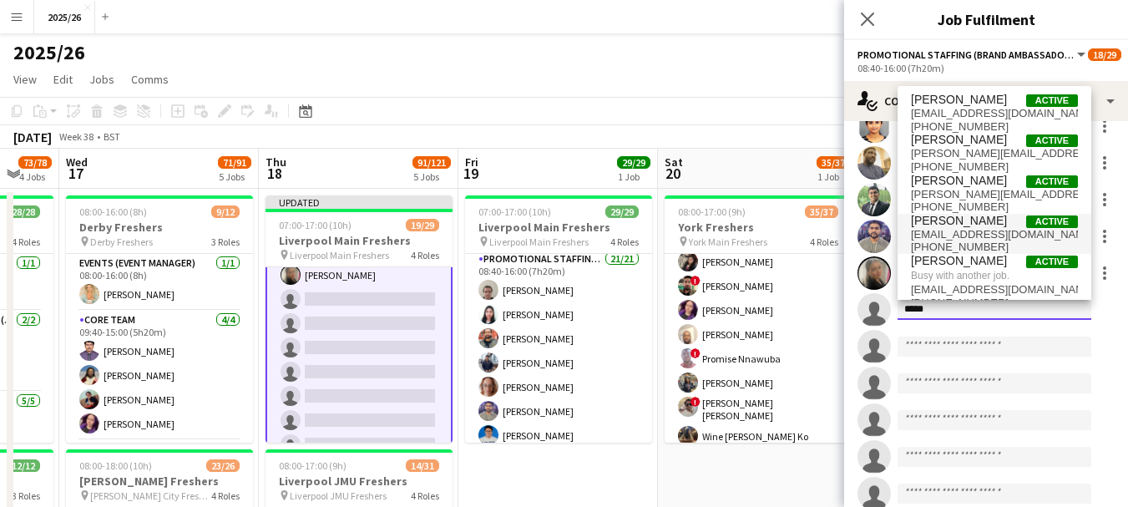
type input "*****"
click at [962, 230] on span "[EMAIL_ADDRESS][DOMAIN_NAME]" at bounding box center [994, 234] width 167 height 13
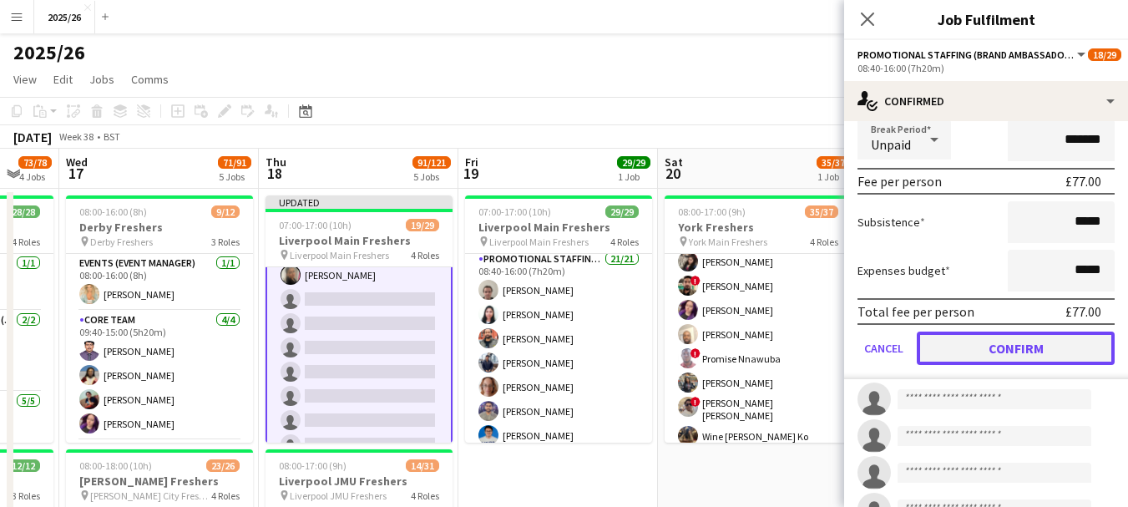
click at [1067, 361] on button "Confirm" at bounding box center [1015, 347] width 198 height 33
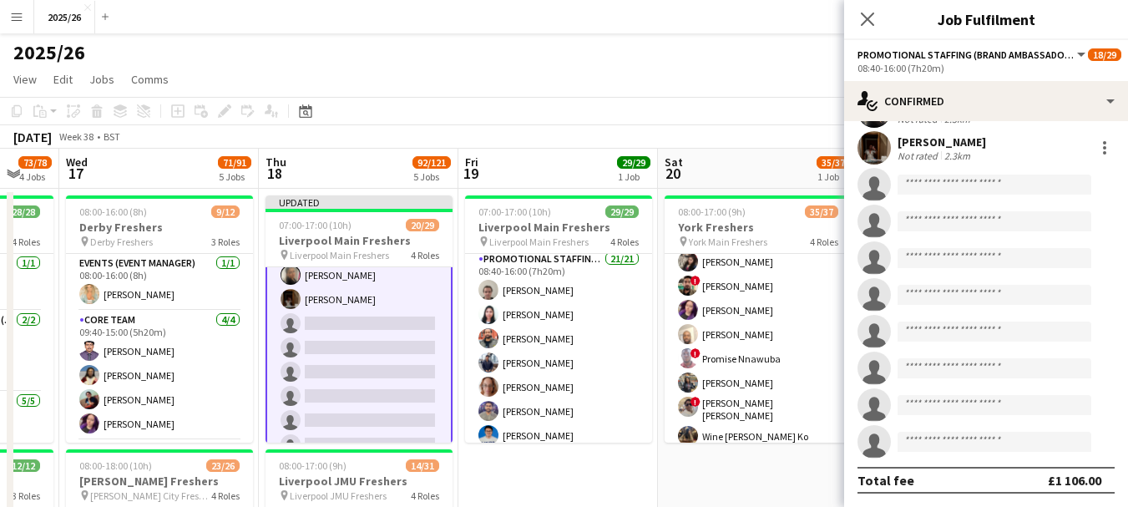
scroll to position [478, 0]
click at [868, 27] on app-icon "Close pop-in" at bounding box center [868, 20] width 24 height 24
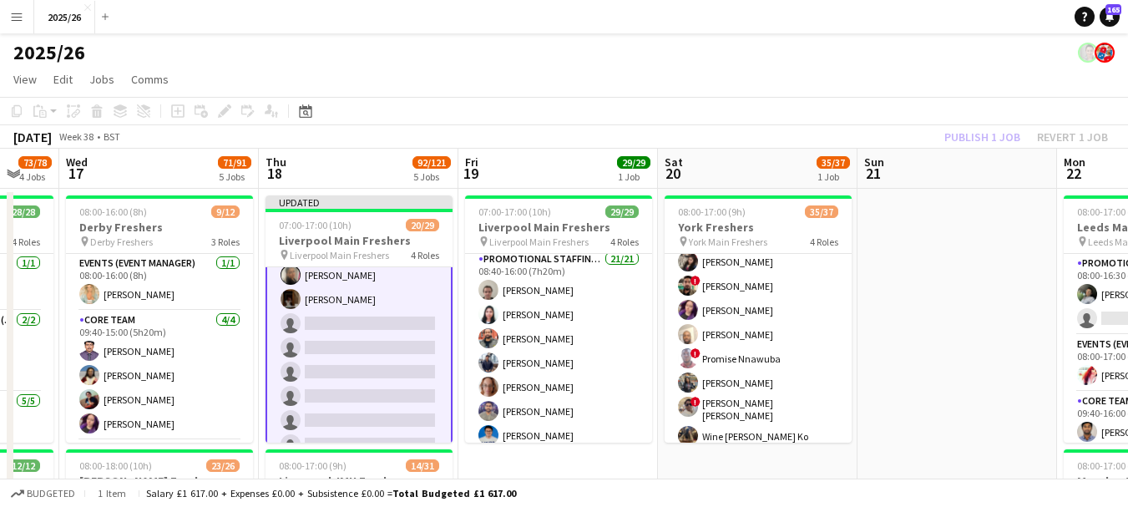
click at [1002, 118] on app-toolbar "Copy Paste Paste Ctrl+V Paste with crew Ctrl+Shift+V Paste linked Job [GEOGRAPH…" at bounding box center [564, 111] width 1128 height 28
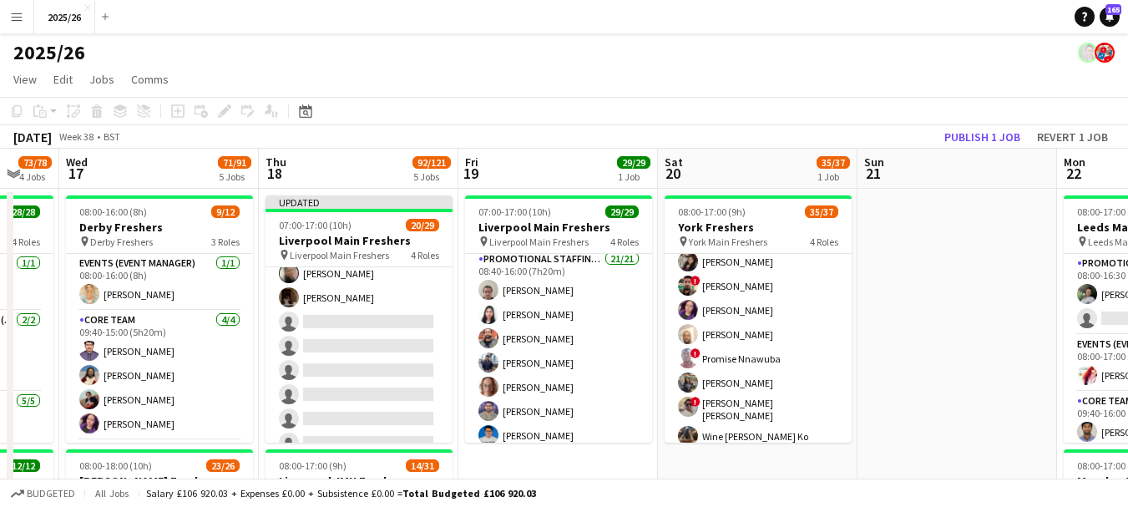
scroll to position [600, 0]
click at [997, 129] on button "Publish 1 job" at bounding box center [981, 137] width 89 height 22
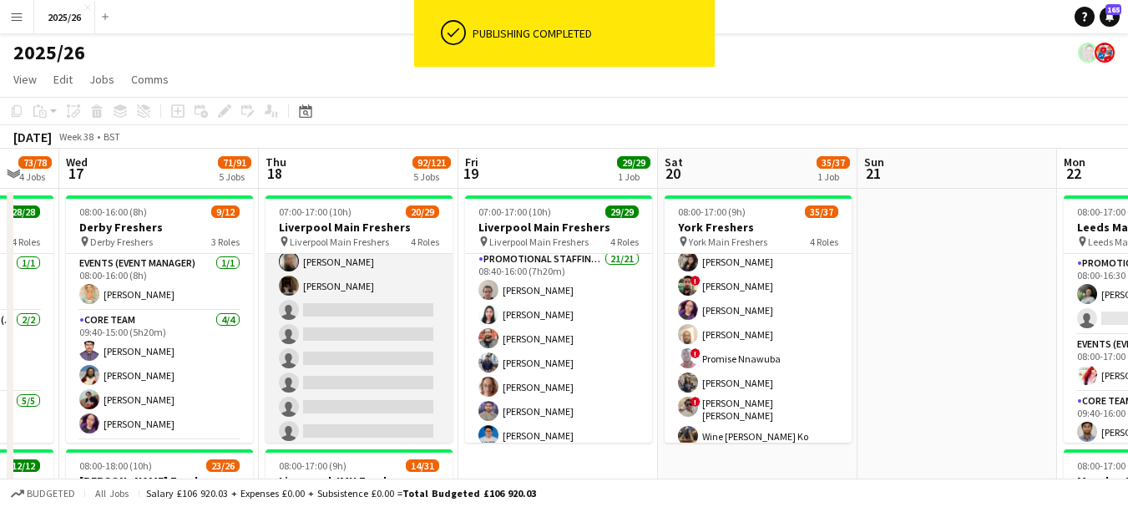
click at [359, 293] on app-card-role "Promotional Staffing (Brand Ambassadors) 2A 13/21 08:40-16:00 (7h20m) [PERSON_N…" at bounding box center [358, 220] width 187 height 551
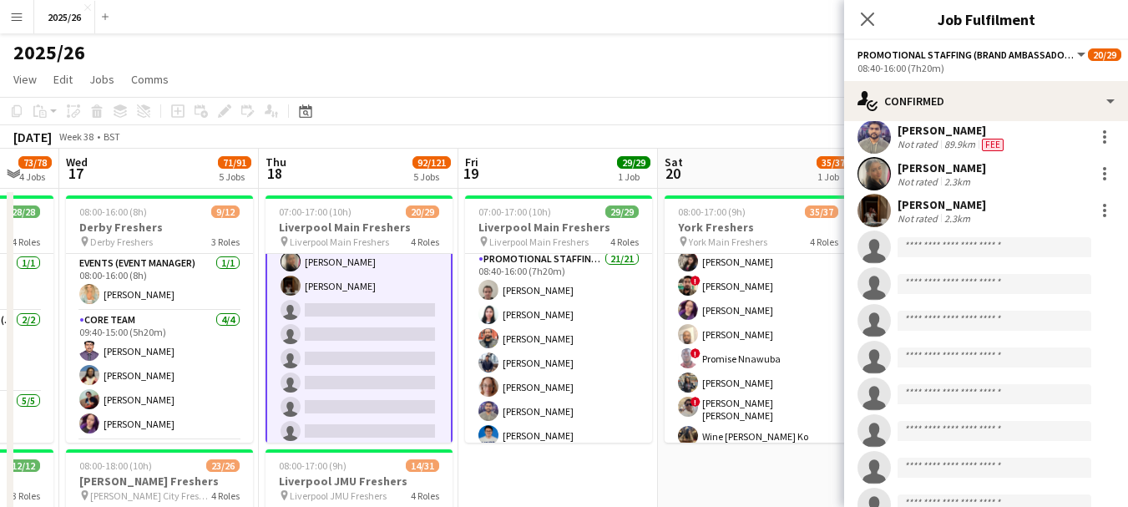
scroll to position [326, 0]
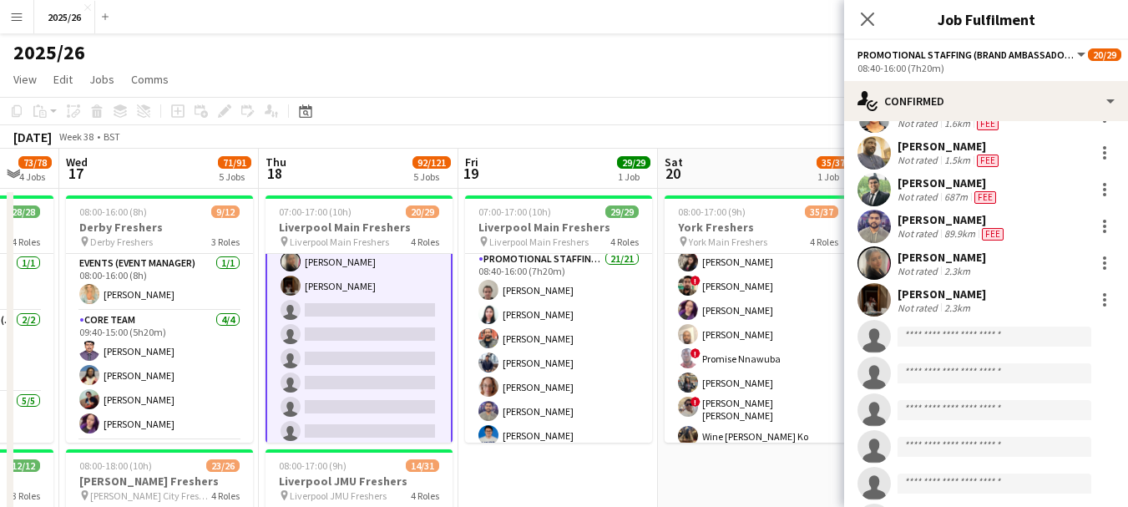
click at [926, 312] on div "Not rated" at bounding box center [918, 307] width 43 height 13
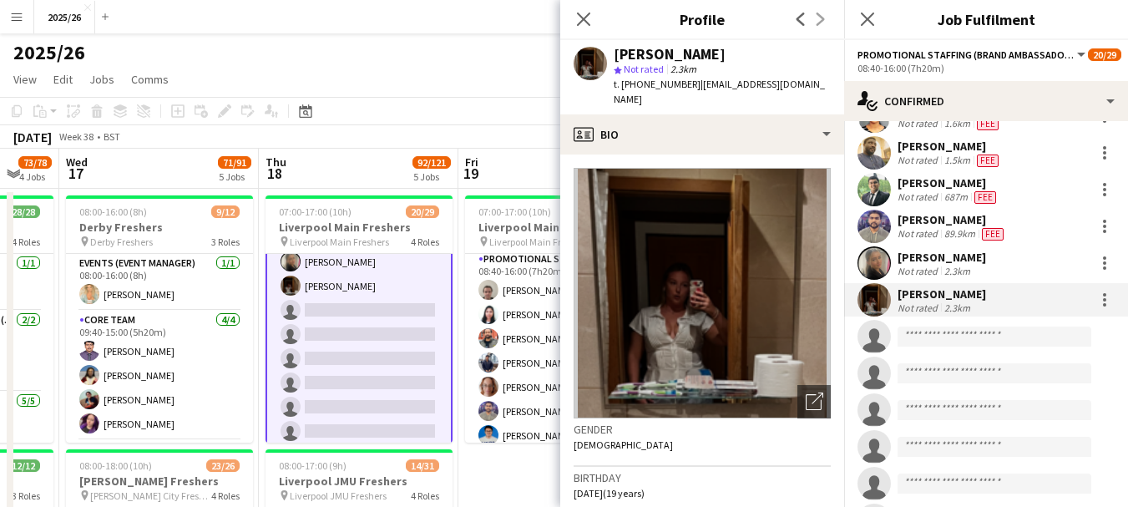
click at [575, 37] on div "Close pop-in" at bounding box center [583, 19] width 47 height 38
click at [591, 20] on icon "Close pop-in" at bounding box center [583, 19] width 16 height 16
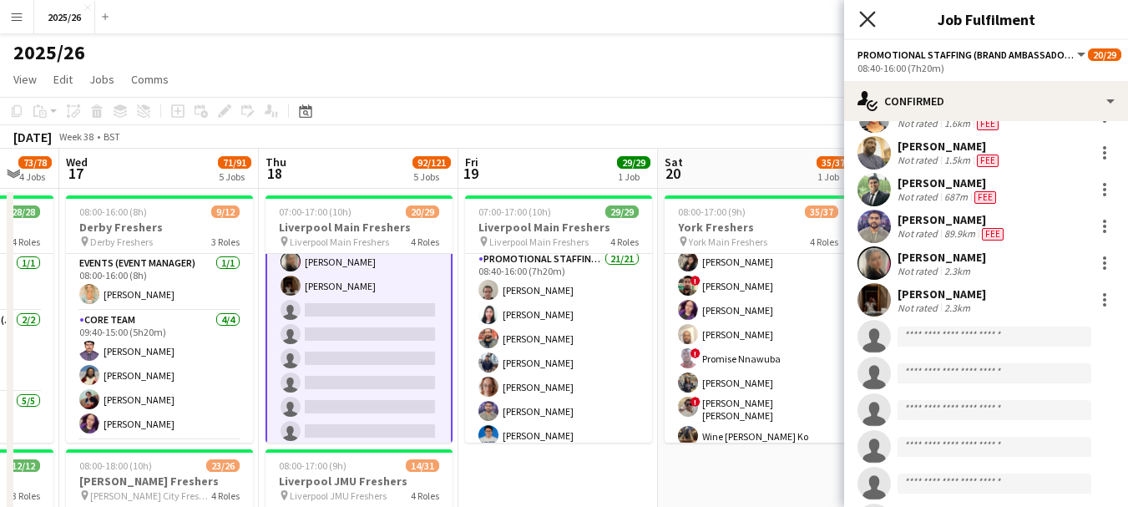
click at [870, 15] on icon "Close pop-in" at bounding box center [867, 19] width 16 height 16
